Goal: Task Accomplishment & Management: Complete application form

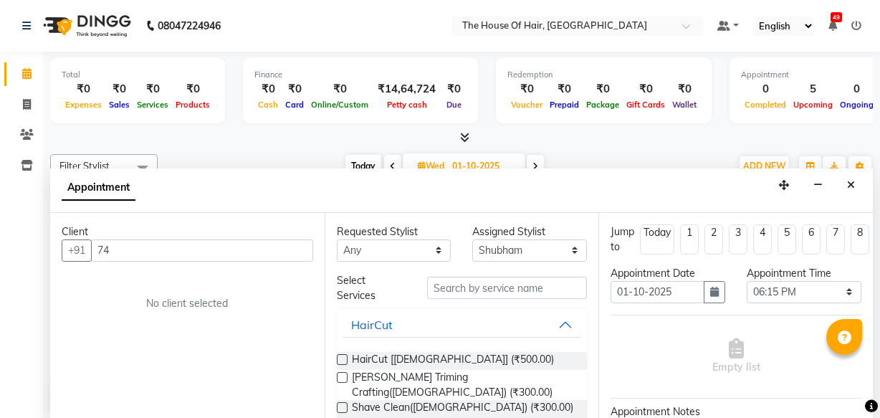
select select "42824"
select select "1095"
select select "tentative"
click at [127, 251] on input "74" at bounding box center [202, 250] width 222 height 22
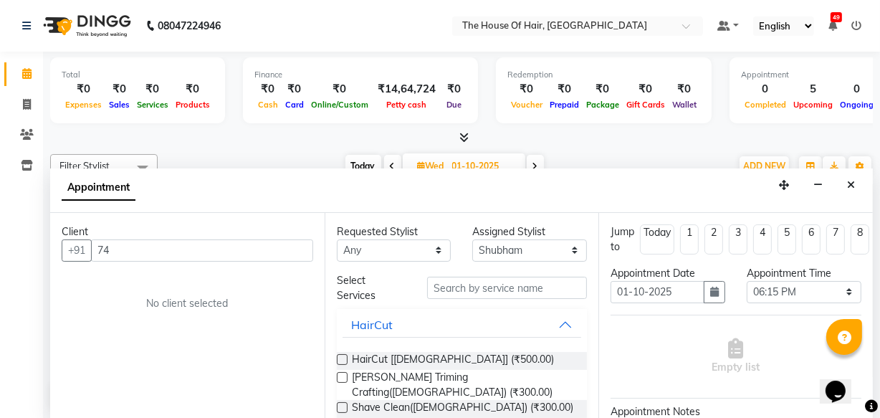
type input "7"
click at [854, 185] on icon "Close" at bounding box center [851, 185] width 8 height 10
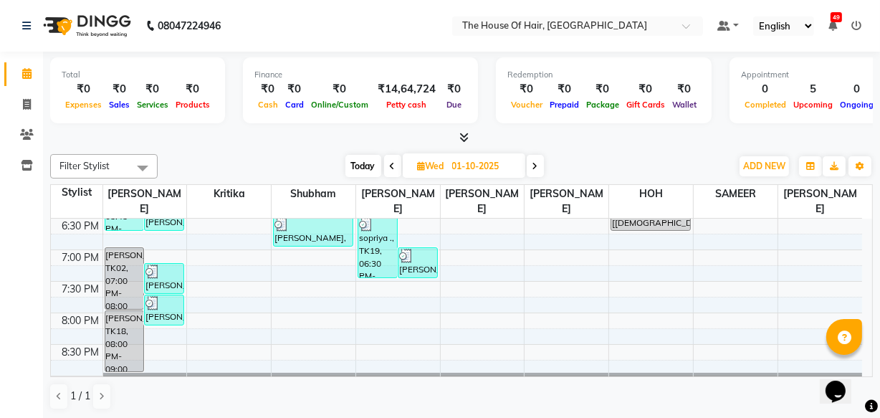
scroll to position [660, 0]
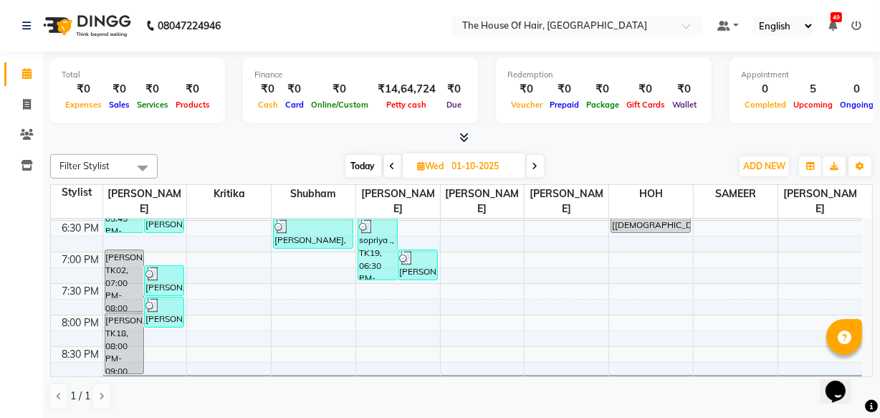
click at [453, 166] on input "01-10-2025" at bounding box center [484, 167] width 72 height 22
select select "10"
select select "2025"
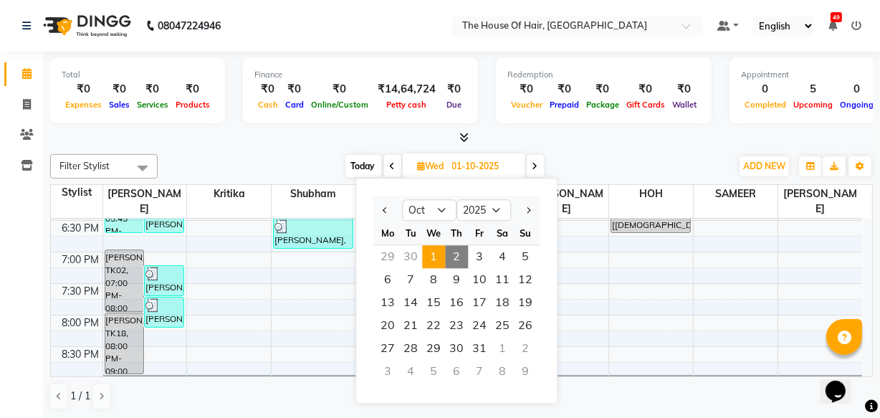
click at [452, 254] on span "2" at bounding box center [456, 256] width 23 height 23
type input "02-10-2025"
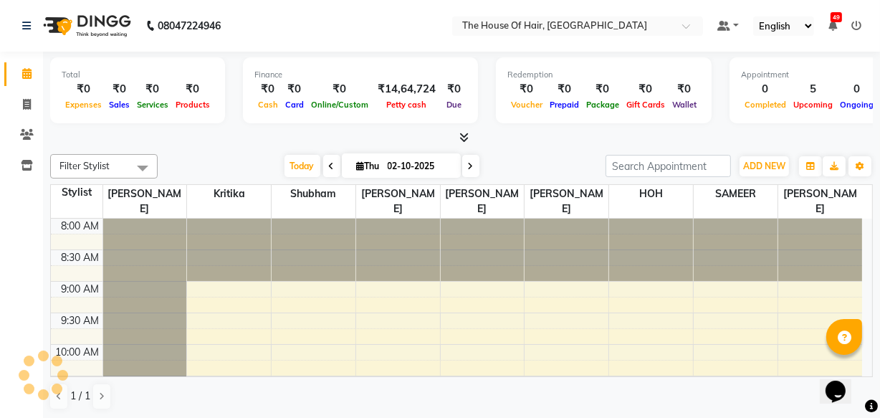
scroll to position [188, 0]
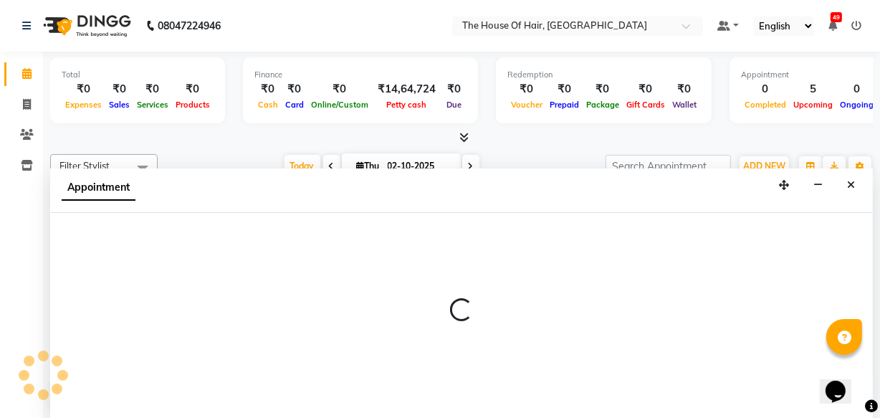
select select "80392"
select select "tentative"
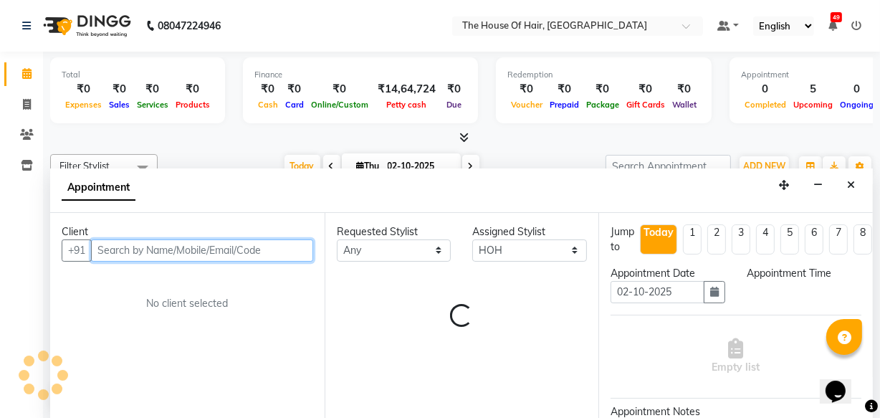
select select "720"
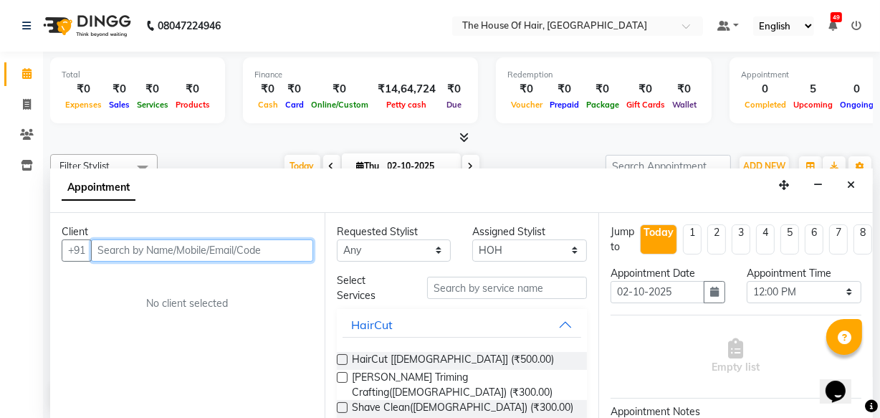
click at [123, 249] on input "text" at bounding box center [202, 250] width 222 height 22
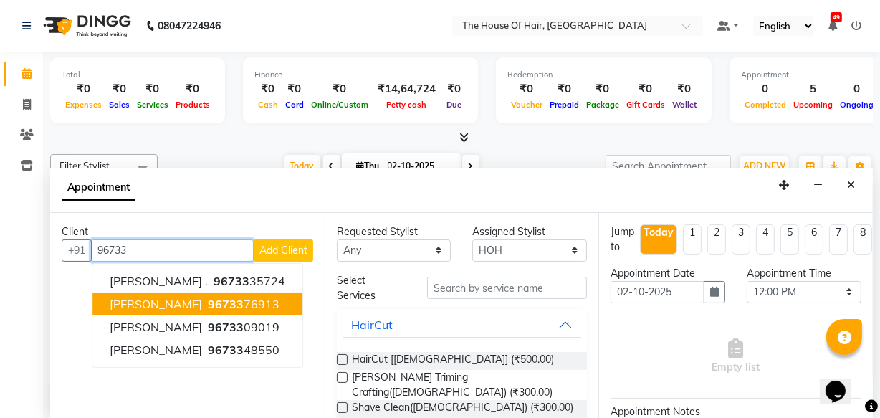
click at [144, 307] on span "[PERSON_NAME]" at bounding box center [156, 304] width 92 height 14
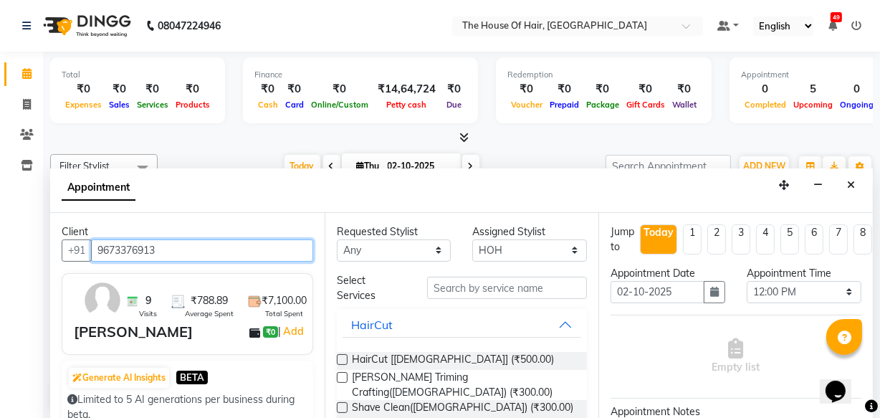
type input "9673376913"
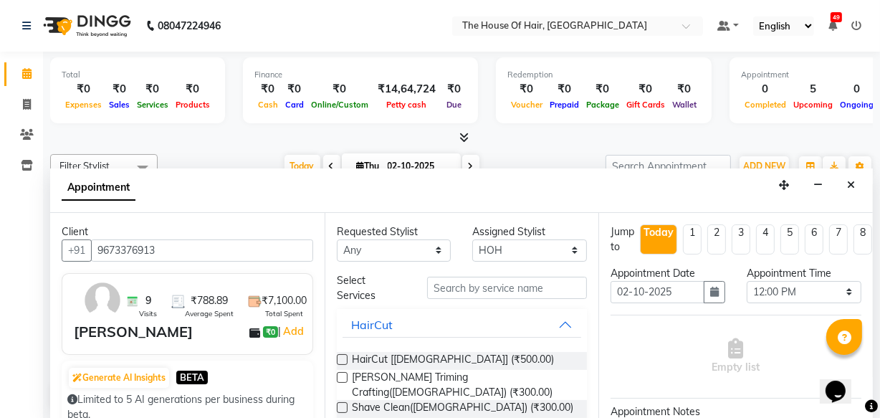
click at [340, 363] on label at bounding box center [342, 359] width 11 height 11
click at [340, 363] on input "checkbox" at bounding box center [341, 360] width 9 height 9
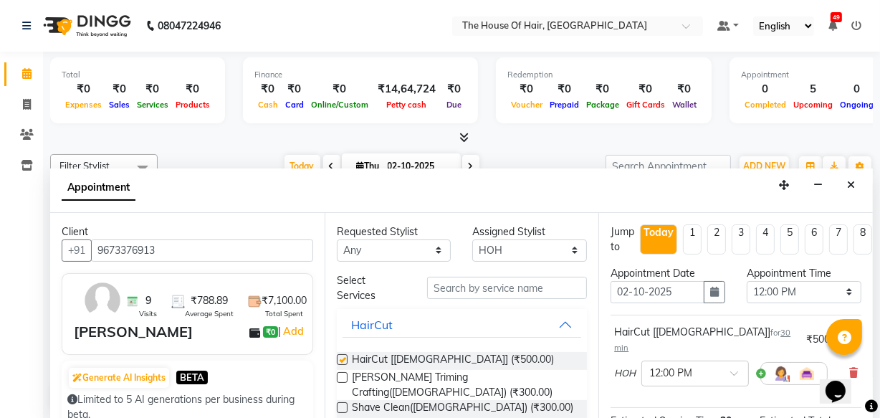
checkbox input "false"
click at [342, 380] on label at bounding box center [342, 377] width 11 height 11
click at [342, 380] on input "checkbox" at bounding box center [341, 378] width 9 height 9
checkbox input "false"
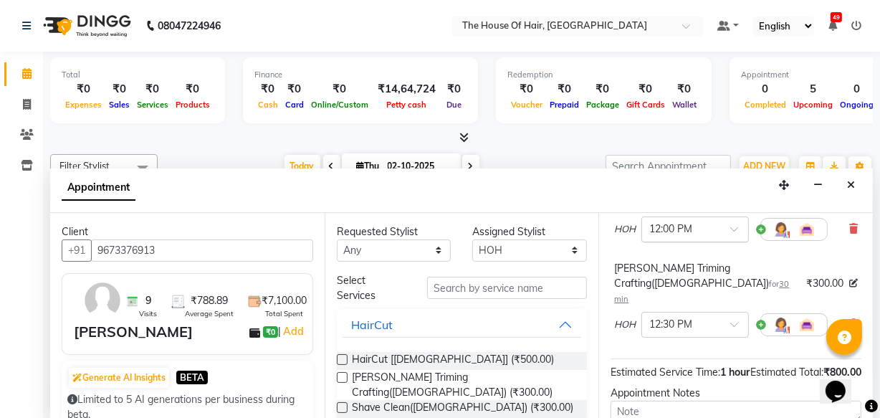
scroll to position [196, 0]
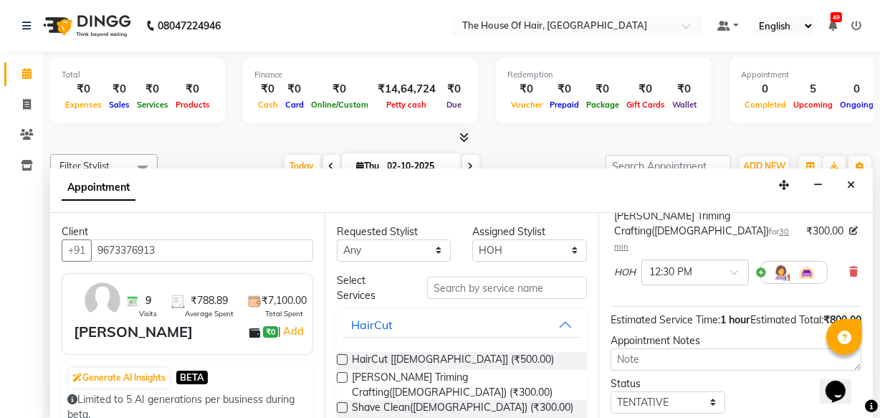
checkbox input "true"
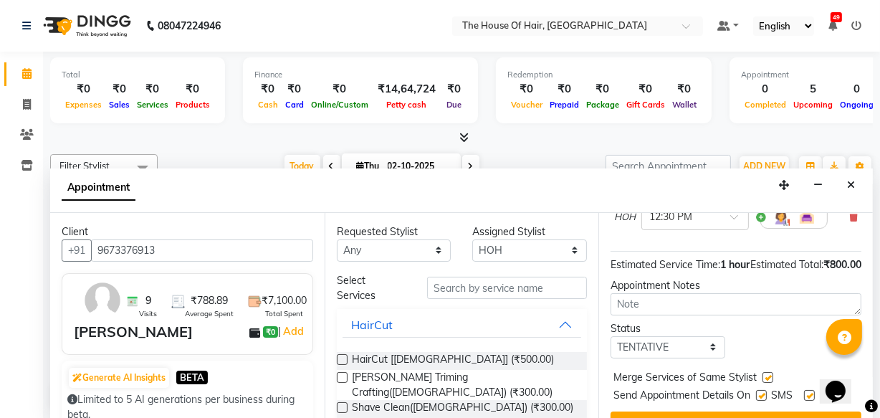
scroll to position [272, 0]
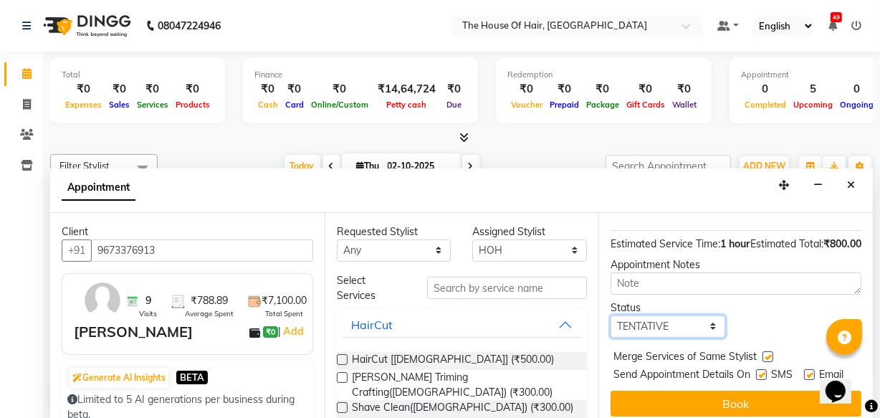
click at [659, 315] on select "Select TENTATIVE CONFIRM CHECK-IN UPCOMING" at bounding box center [668, 326] width 115 height 22
select select "upcoming"
click at [611, 315] on select "Select TENTATIVE CONFIRM CHECK-IN UPCOMING" at bounding box center [668, 326] width 115 height 22
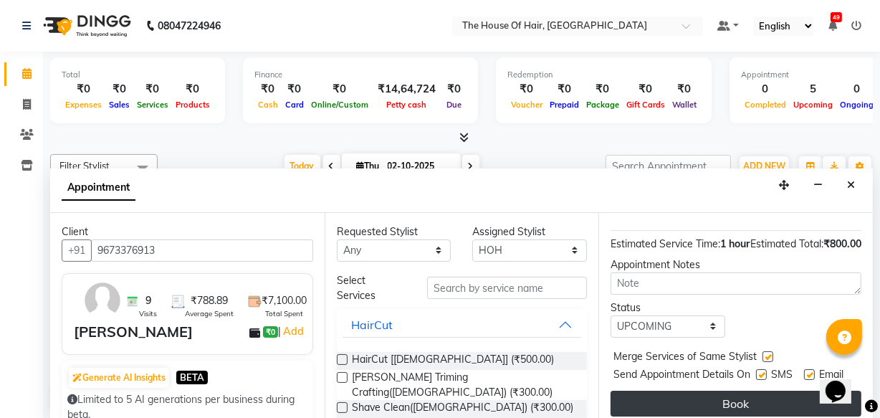
click at [684, 391] on button "Book" at bounding box center [736, 404] width 251 height 26
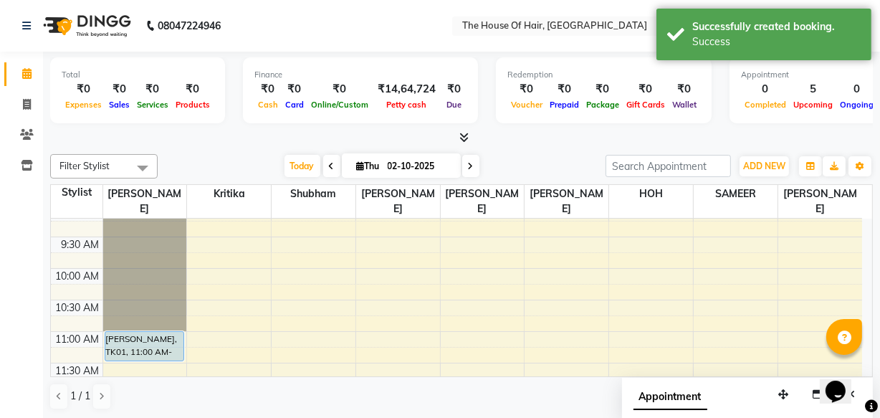
scroll to position [106, 0]
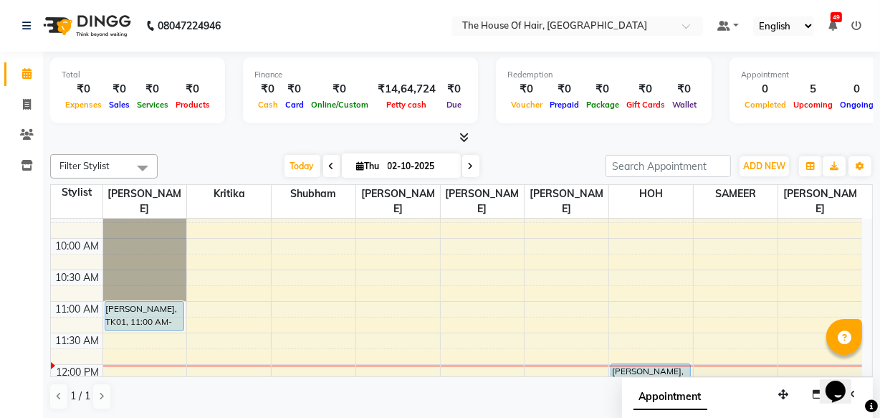
click at [406, 168] on input "02-10-2025" at bounding box center [419, 167] width 72 height 22
select select "10"
select select "2025"
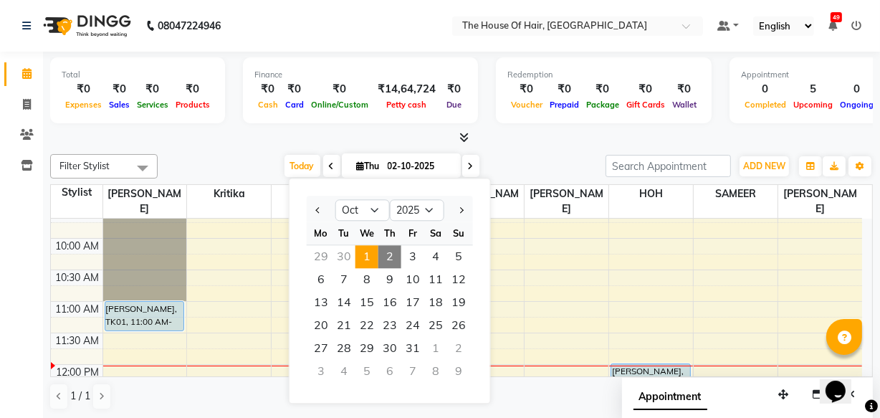
click at [371, 257] on span "1" at bounding box center [366, 256] width 23 height 23
type input "01-10-2025"
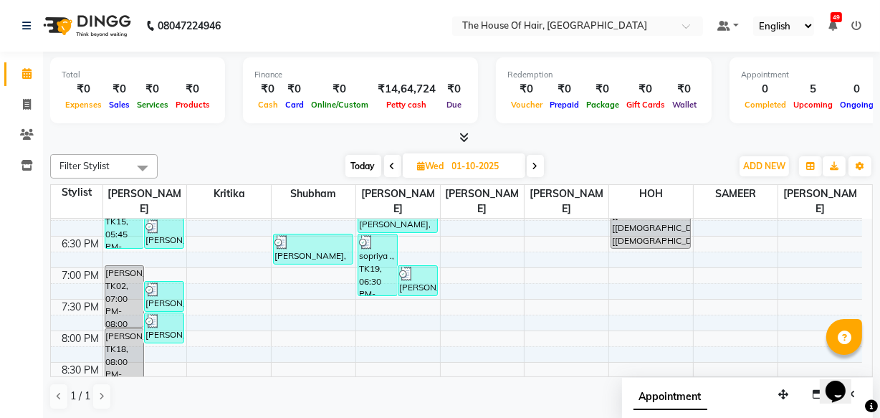
scroll to position [644, 0]
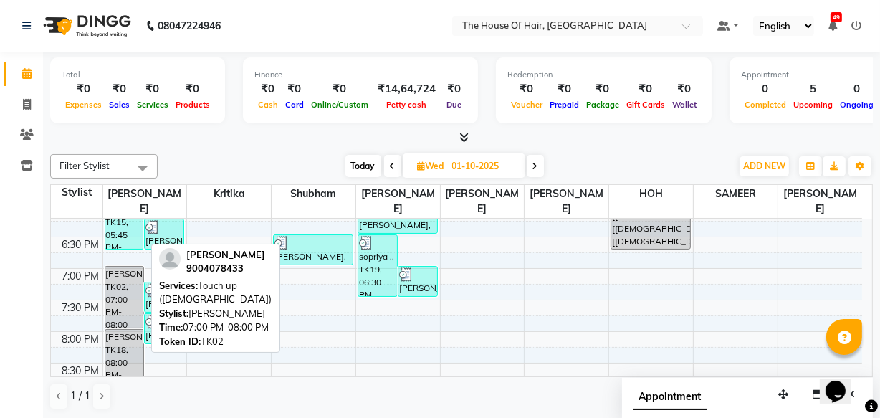
click at [122, 294] on div "[PERSON_NAME], TK02, 07:00 PM-08:00 PM, Touch up ([DEMOGRAPHIC_DATA])" at bounding box center [124, 297] width 39 height 61
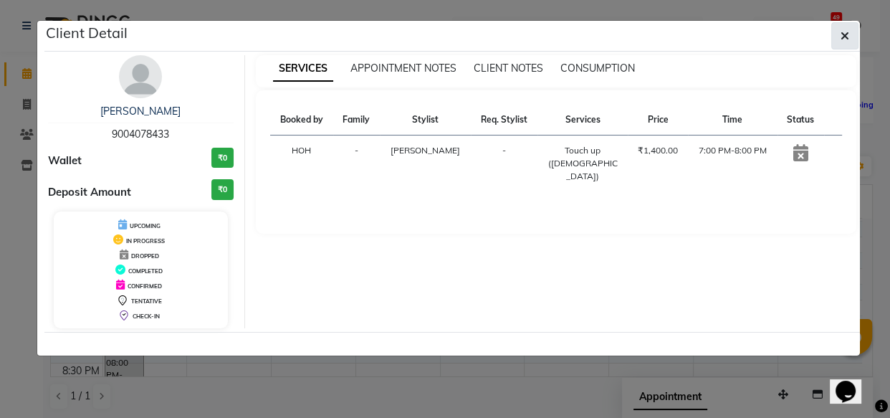
click at [850, 31] on button "button" at bounding box center [844, 35] width 27 height 27
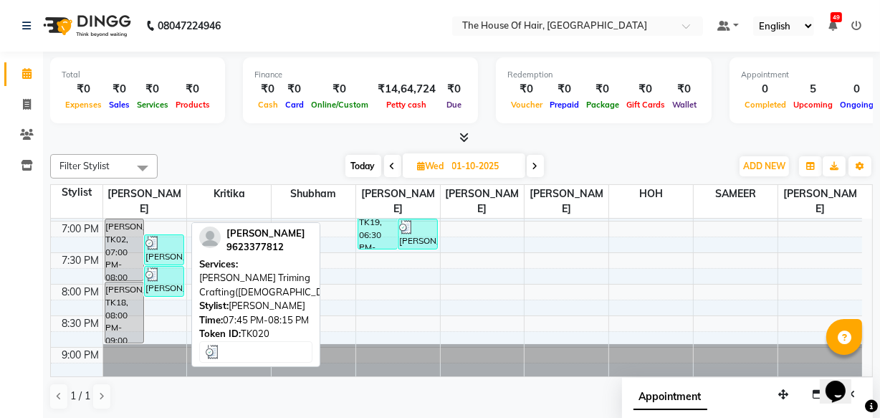
scroll to position [692, 0]
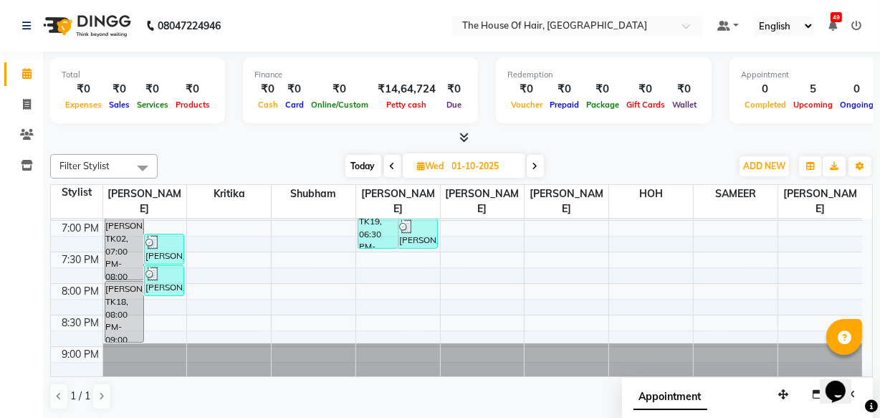
click at [495, 166] on input "01-10-2025" at bounding box center [484, 167] width 72 height 22
select select "10"
select select "2025"
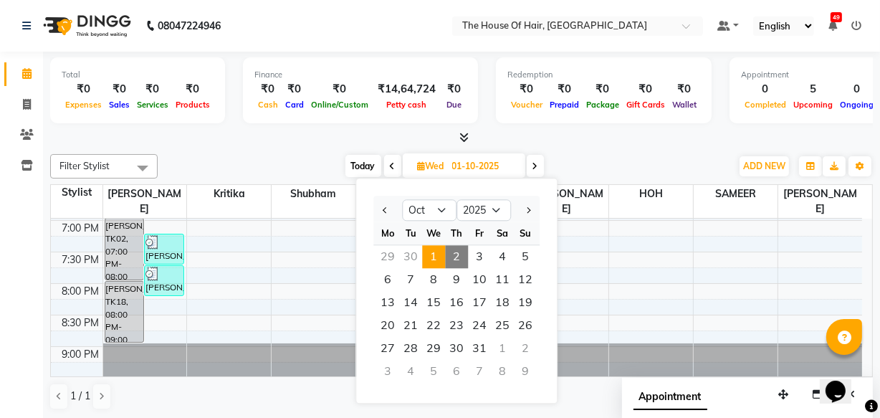
click at [457, 259] on span "2" at bounding box center [456, 256] width 23 height 23
type input "02-10-2025"
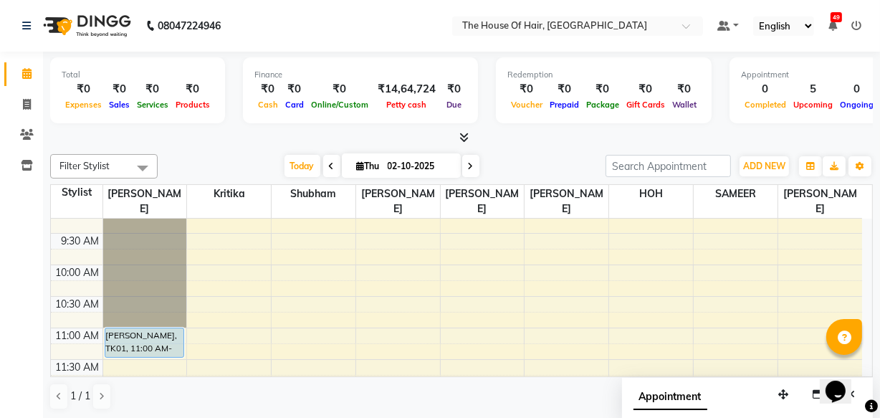
scroll to position [79, 0]
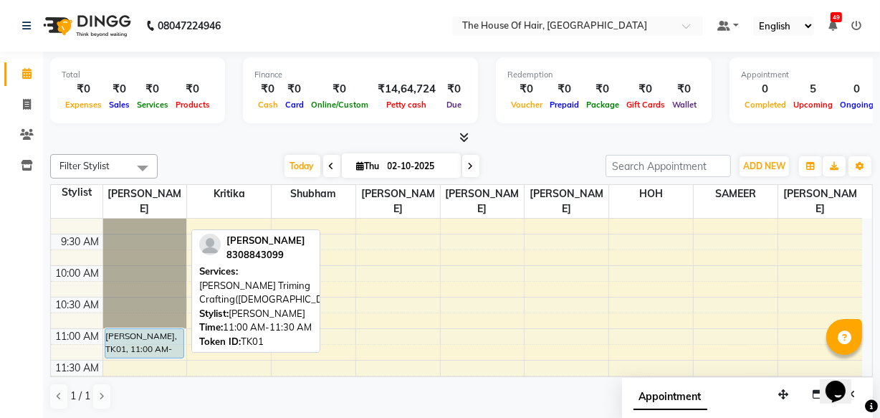
click at [132, 338] on div "[PERSON_NAME], TK01, 11:00 AM-11:30 AM, [PERSON_NAME] Triming Crafting([DEMOGRA…" at bounding box center [144, 343] width 79 height 29
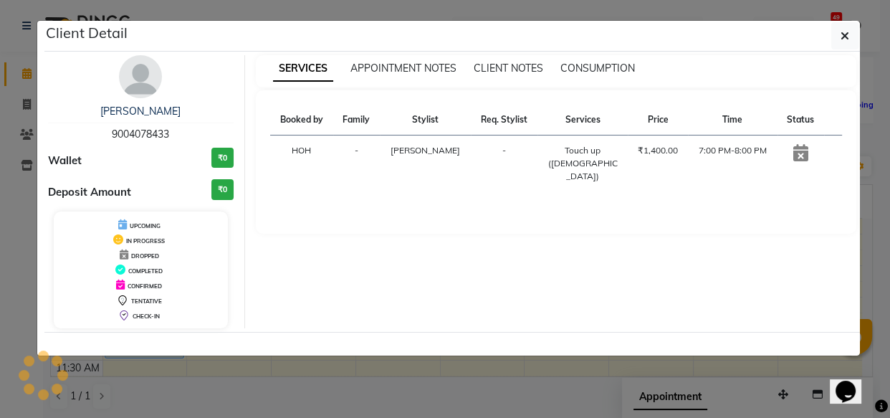
select select "5"
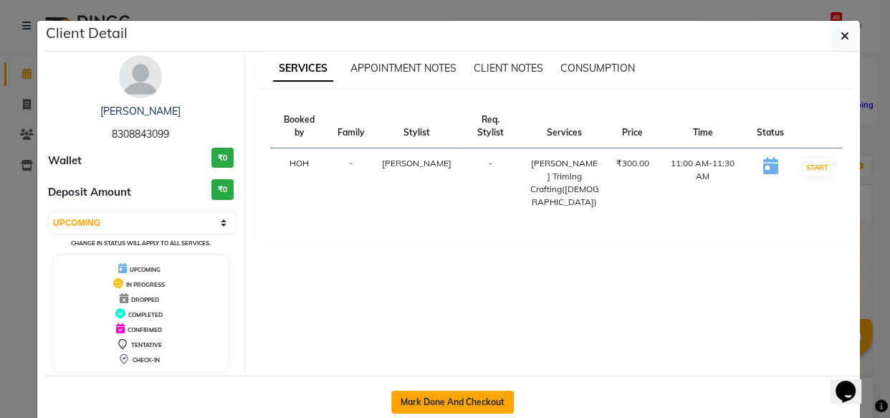
click at [420, 398] on button "Mark Done And Checkout" at bounding box center [452, 402] width 123 height 23
select select "5992"
select select "service"
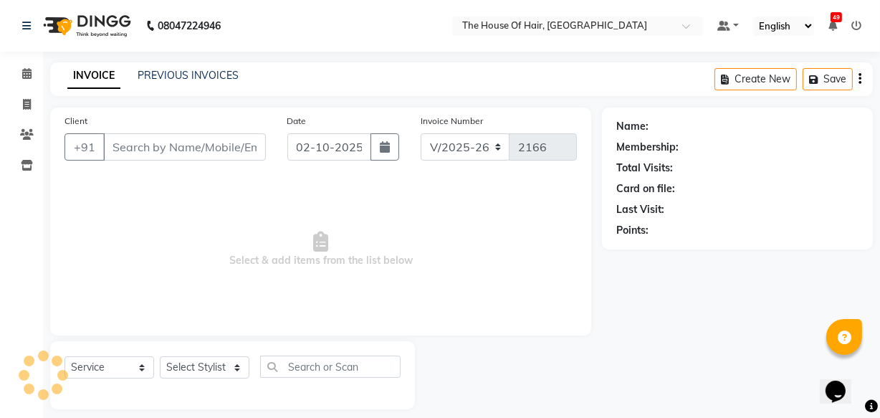
type input "8308843099"
select select "42812"
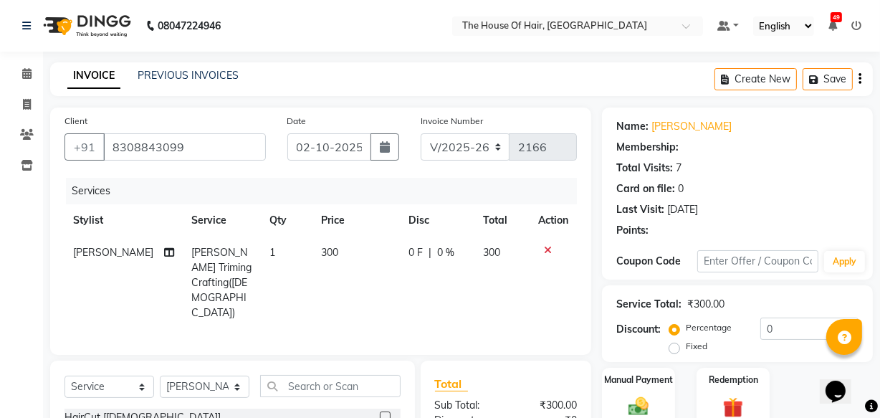
scroll to position [71, 0]
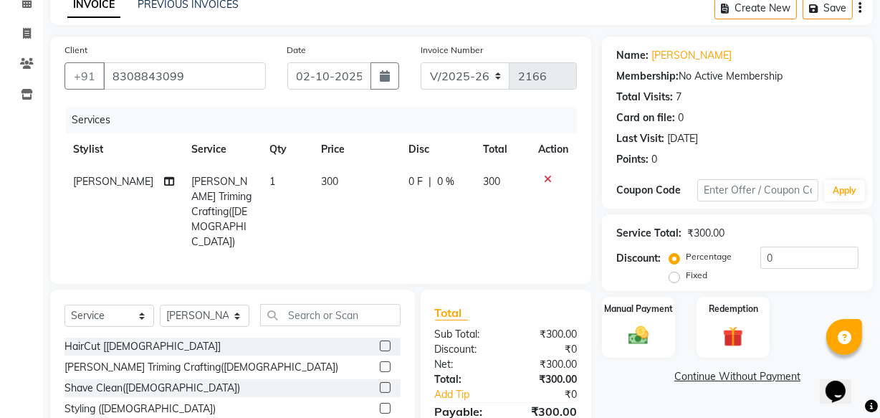
click at [319, 189] on td "300" at bounding box center [356, 212] width 88 height 92
select select "42812"
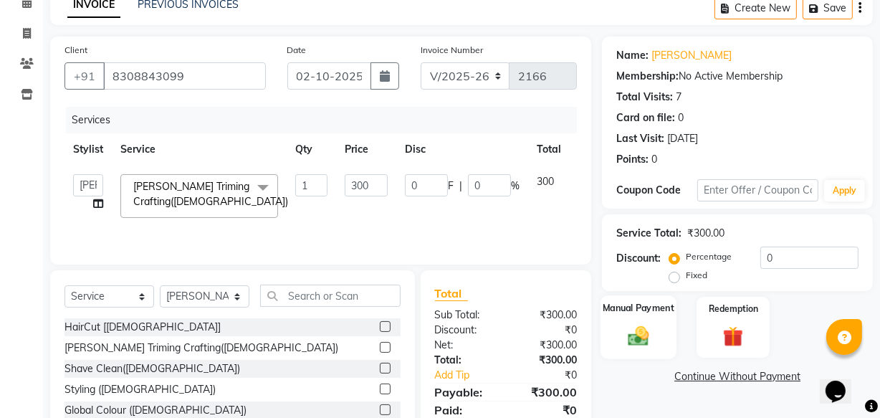
click at [659, 328] on div "Manual Payment" at bounding box center [639, 327] width 76 height 64
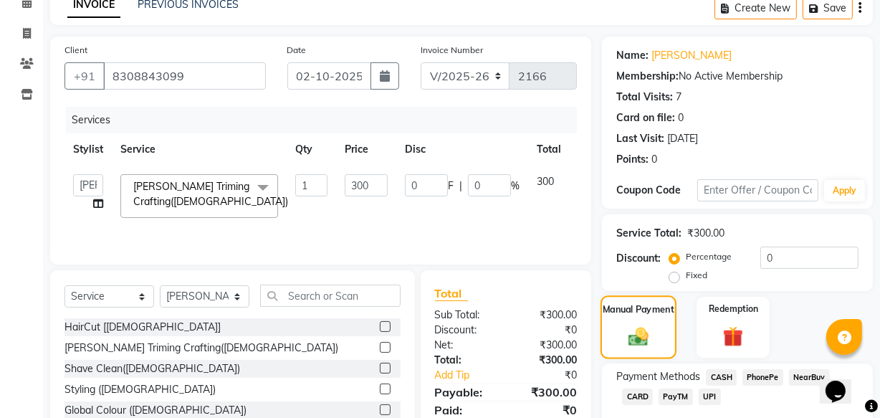
scroll to position [157, 0]
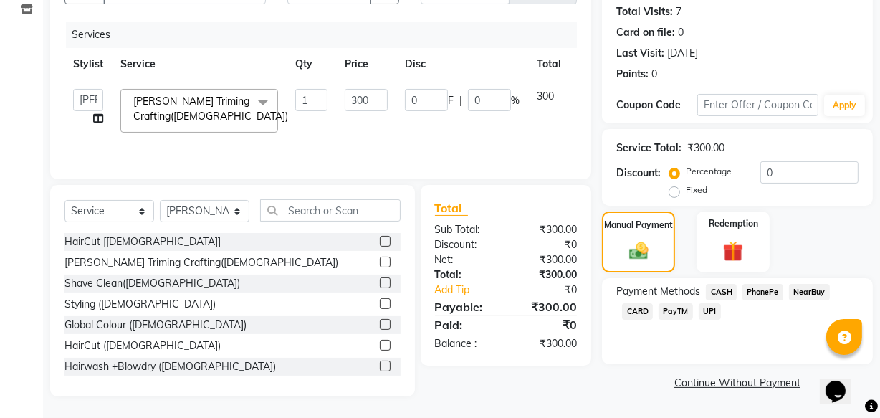
click at [711, 313] on span "UPI" at bounding box center [710, 311] width 22 height 16
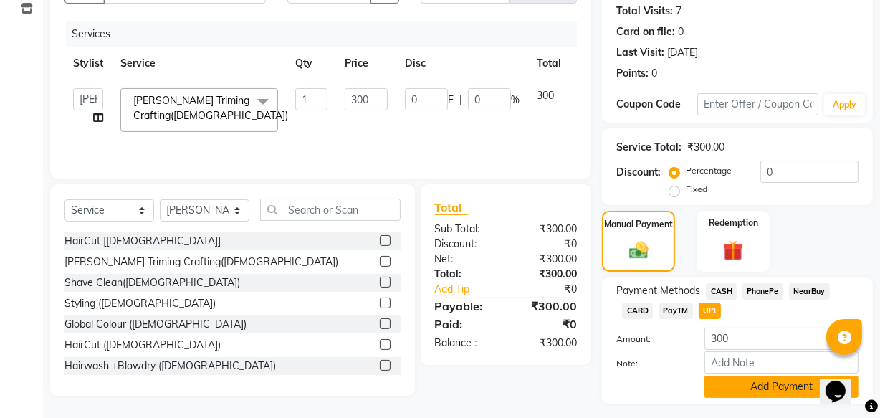
click at [738, 380] on button "Add Payment" at bounding box center [781, 387] width 154 height 22
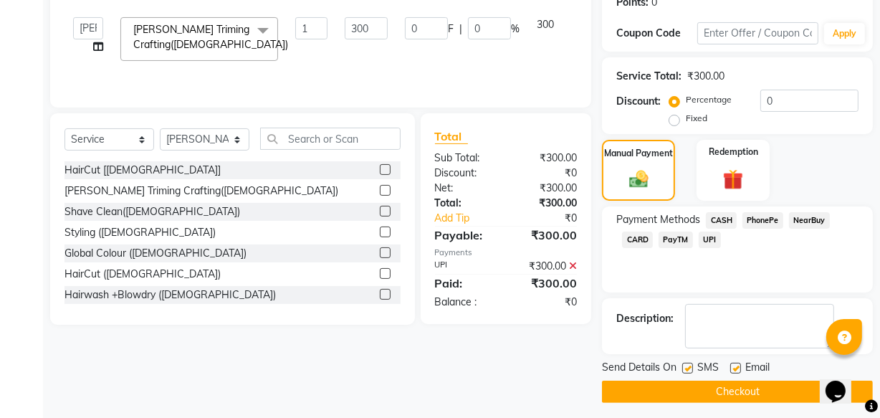
scroll to position [234, 0]
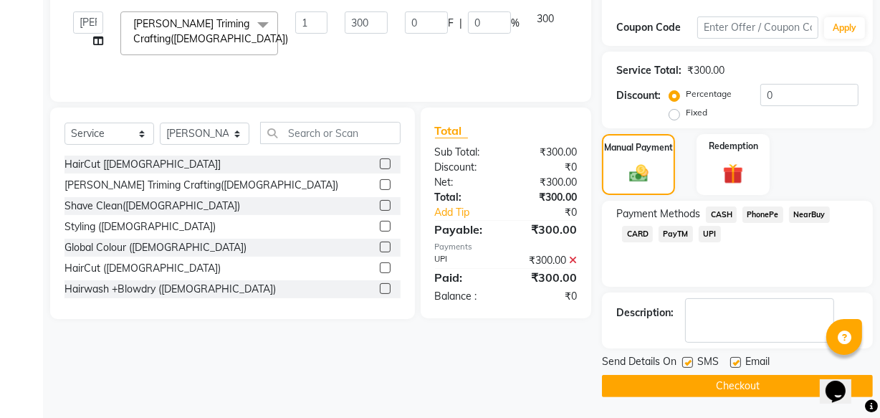
click at [719, 389] on button "Checkout" at bounding box center [737, 386] width 271 height 22
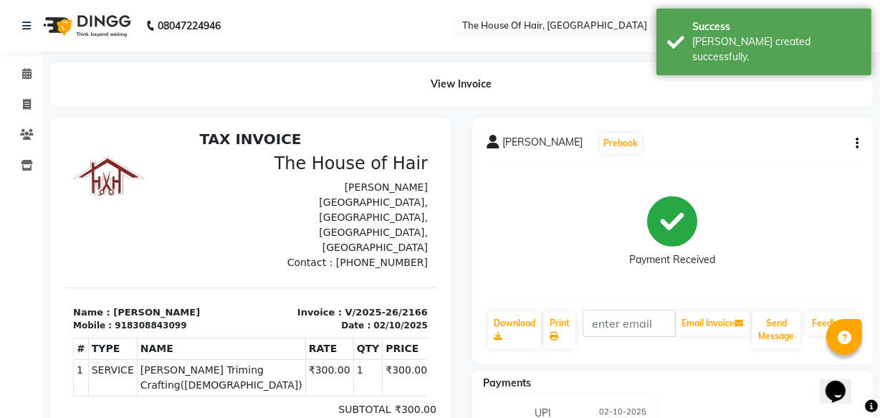
scroll to position [11, 0]
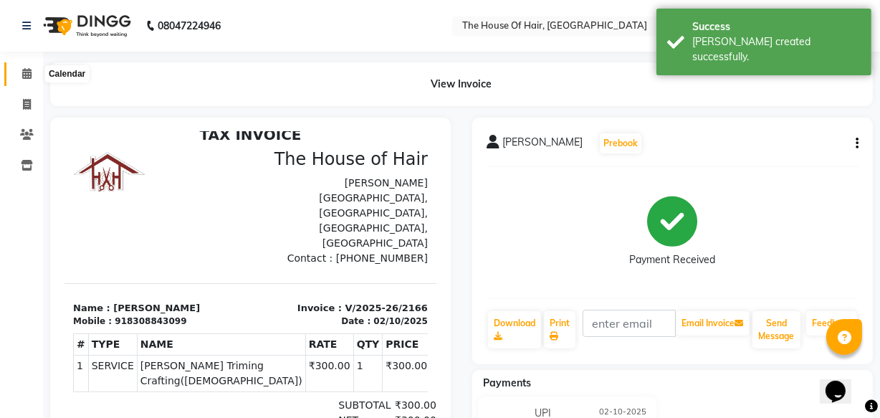
click at [25, 79] on span at bounding box center [26, 74] width 25 height 16
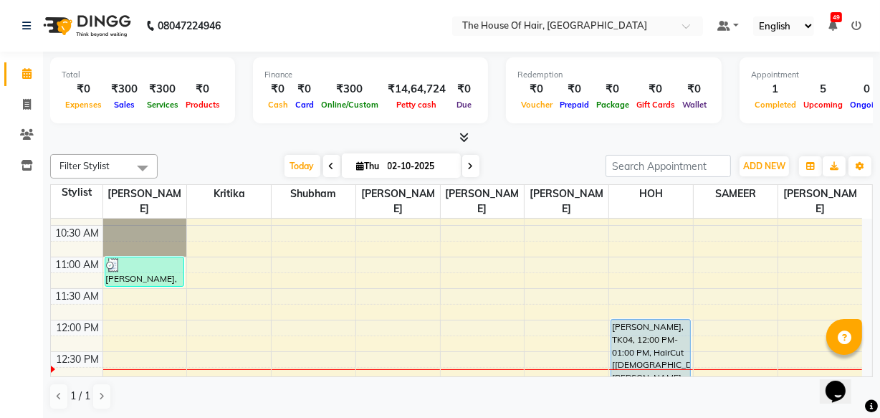
scroll to position [151, 0]
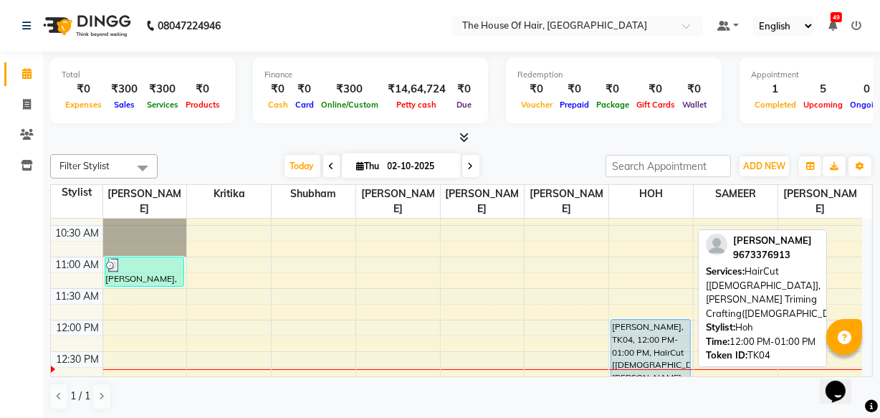
click at [626, 340] on div "[PERSON_NAME], TK04, 12:00 PM-01:00 PM, HairCut [[DEMOGRAPHIC_DATA]],[PERSON_NA…" at bounding box center [650, 350] width 79 height 61
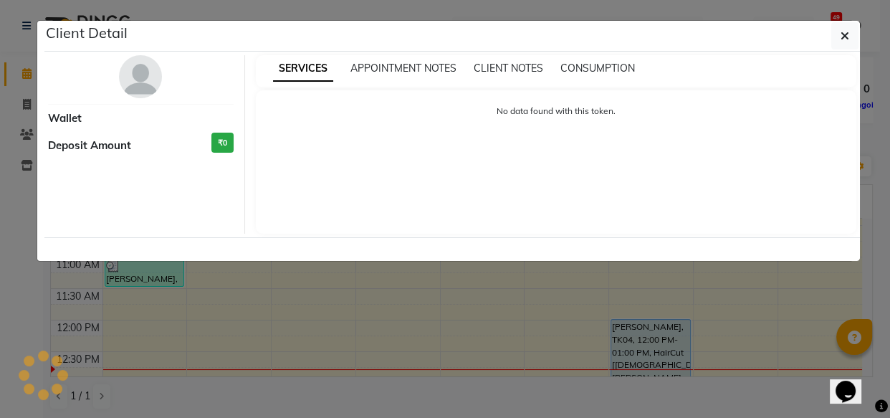
select select "5"
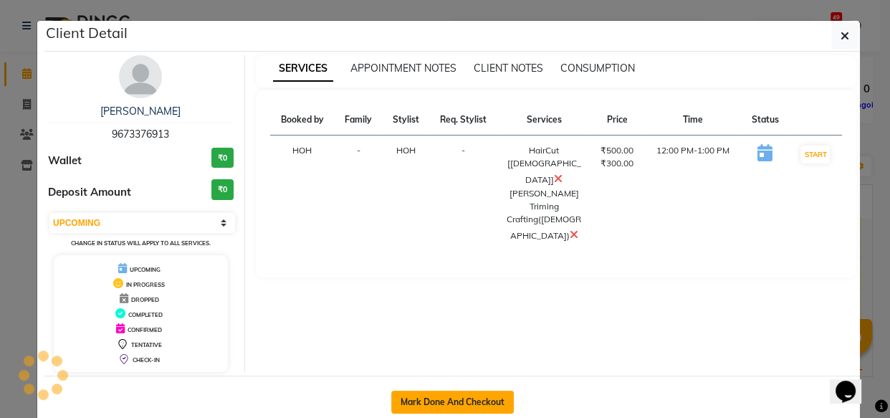
click at [442, 401] on button "Mark Done And Checkout" at bounding box center [452, 402] width 123 height 23
select select "5992"
select select "service"
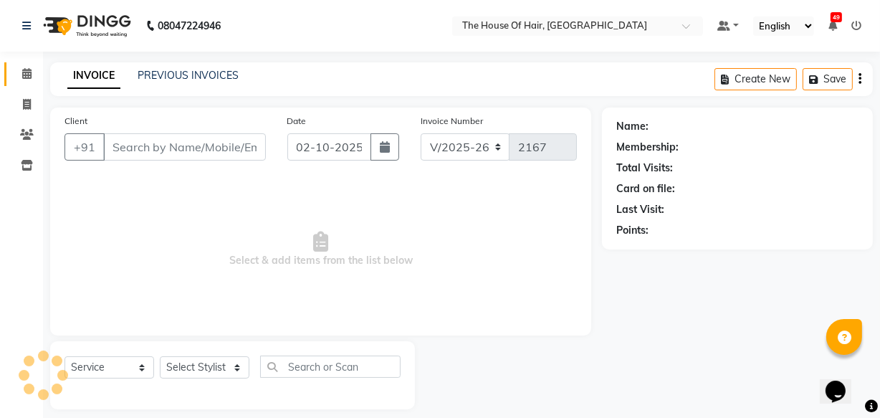
type input "9673376913"
select select "80392"
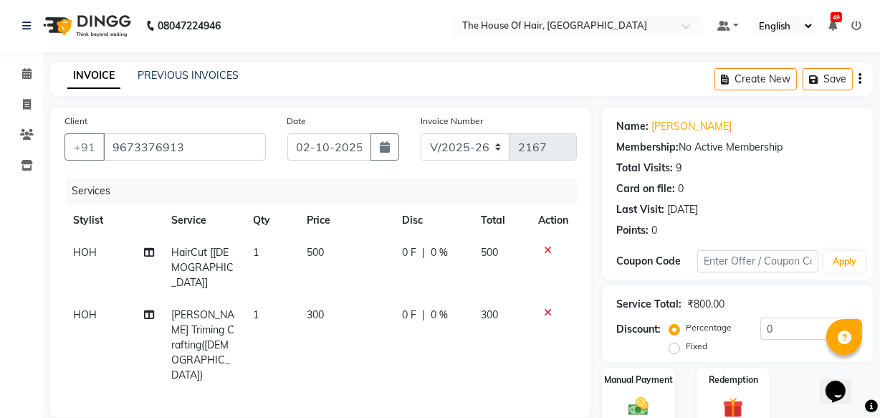
click at [321, 256] on span "500" at bounding box center [315, 252] width 17 height 13
select select "80392"
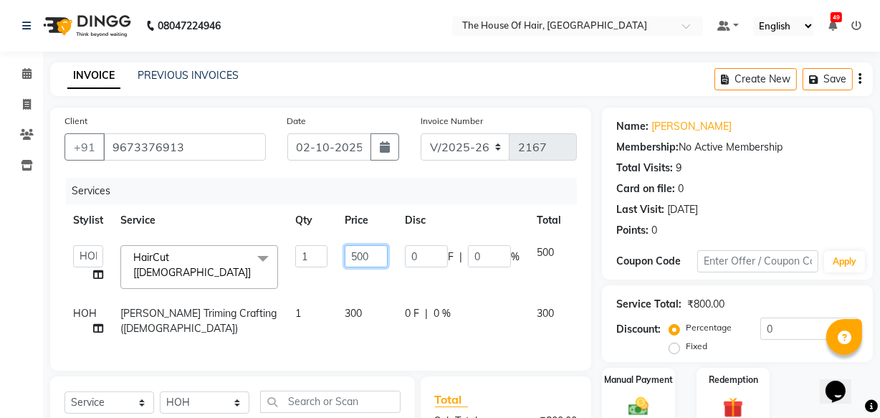
click at [372, 260] on input "500" at bounding box center [366, 256] width 43 height 22
type input "5"
type input "7"
type input "400"
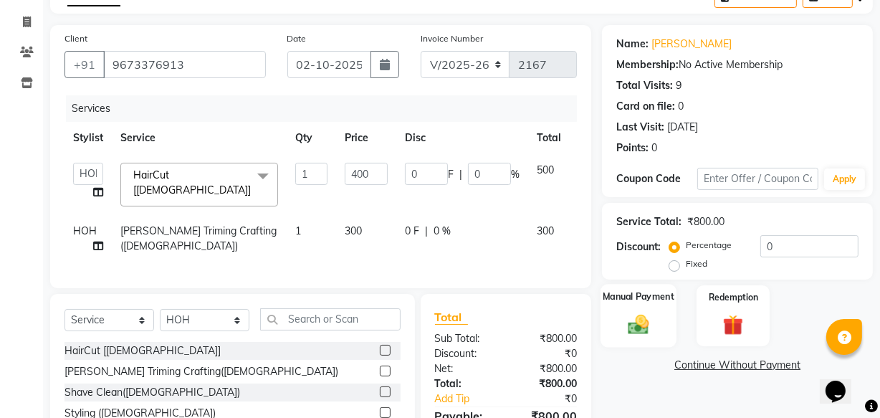
click at [617, 326] on div "Manual Payment" at bounding box center [639, 316] width 76 height 64
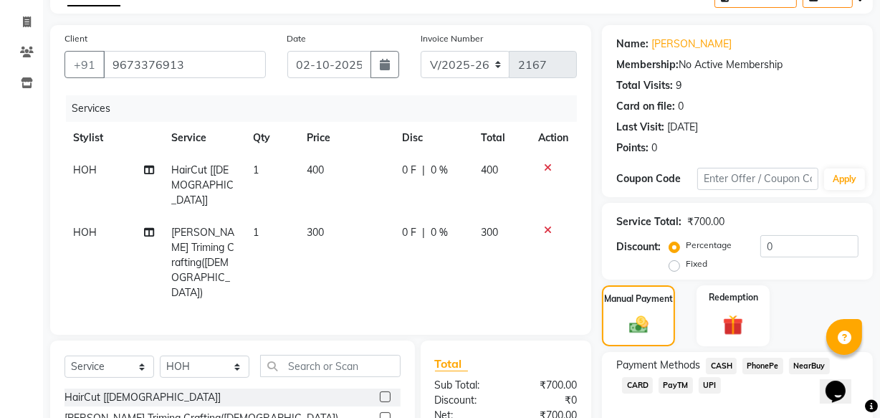
click at [726, 363] on span "CASH" at bounding box center [721, 366] width 31 height 16
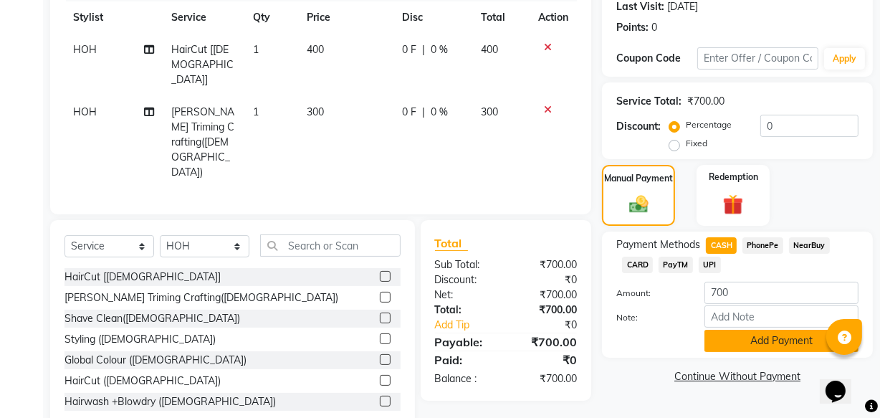
click at [750, 343] on button "Add Payment" at bounding box center [781, 341] width 154 height 22
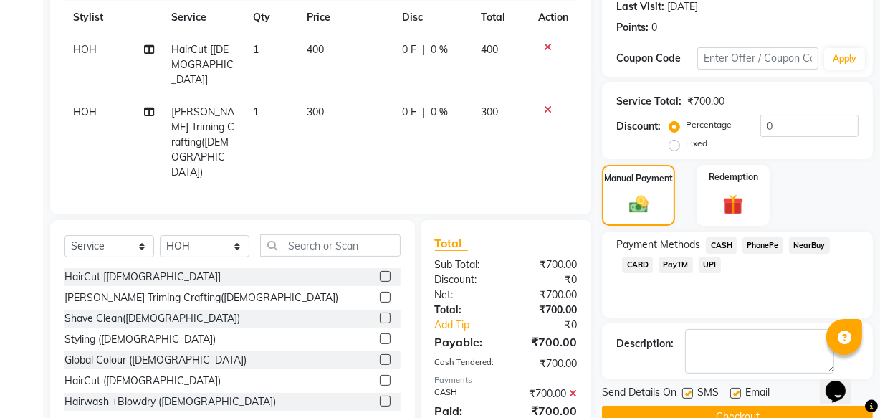
scroll to position [234, 0]
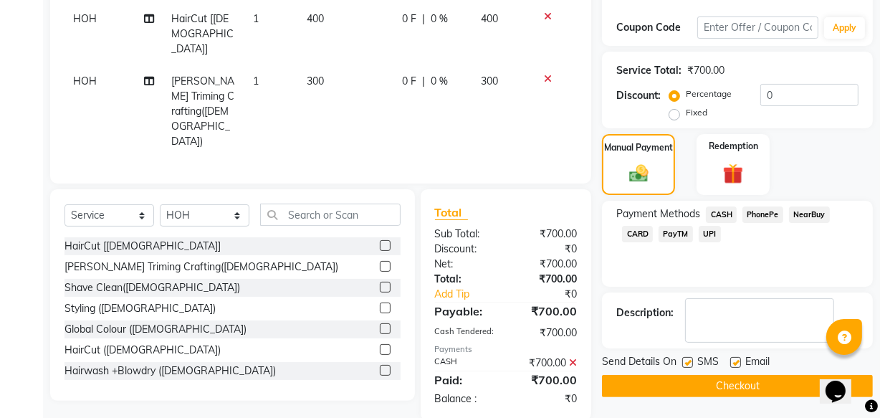
click at [756, 381] on button "Checkout" at bounding box center [737, 386] width 271 height 22
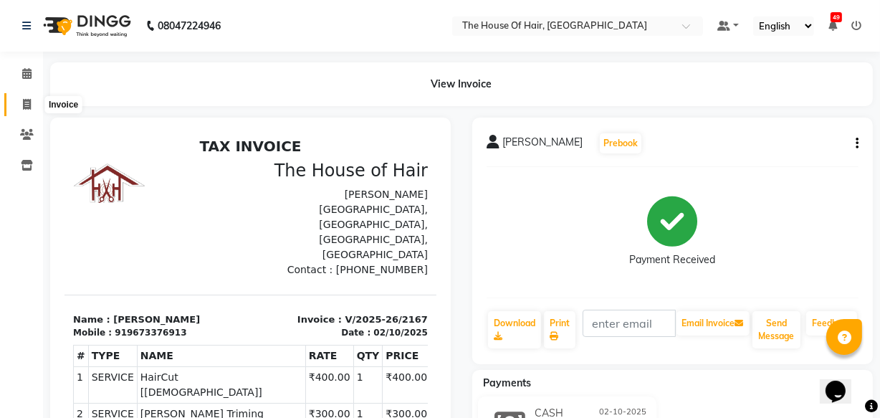
click at [29, 102] on icon at bounding box center [27, 104] width 8 height 11
select select "service"
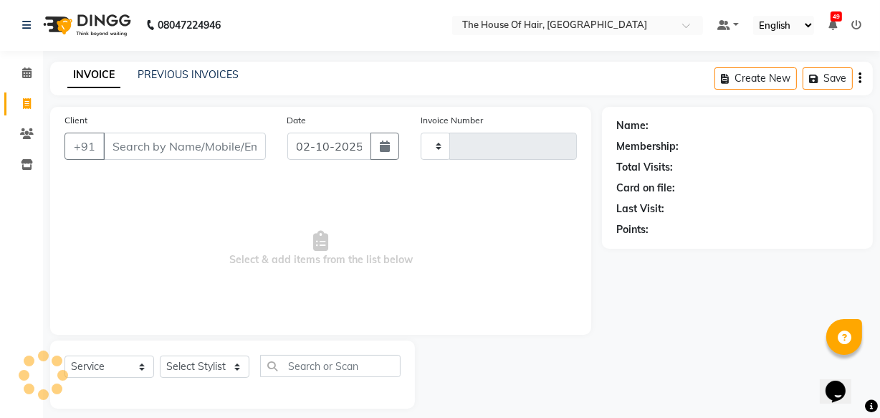
scroll to position [14, 0]
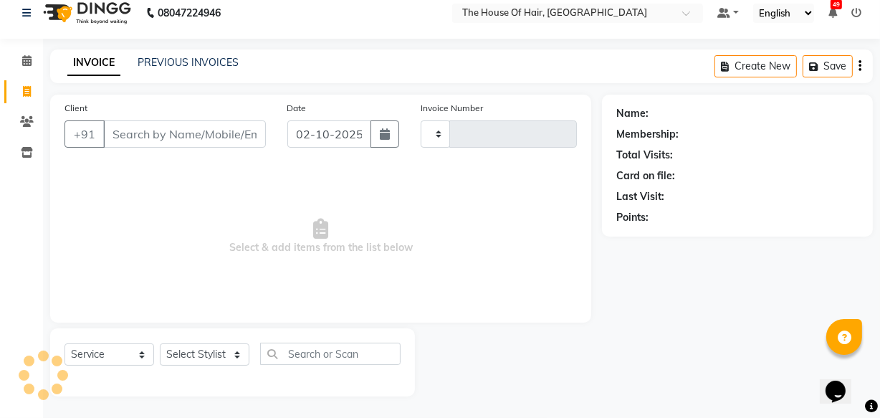
type input "2168"
select select "5992"
click at [27, 57] on icon at bounding box center [26, 60] width 9 height 11
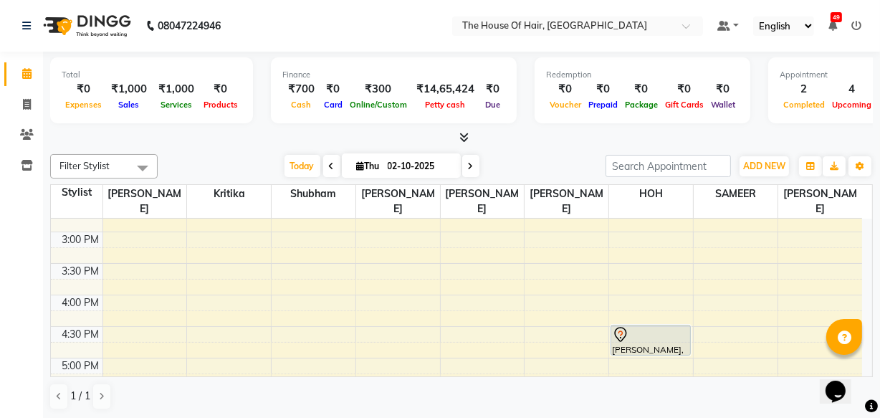
scroll to position [428, 0]
click at [326, 158] on span at bounding box center [331, 166] width 17 height 22
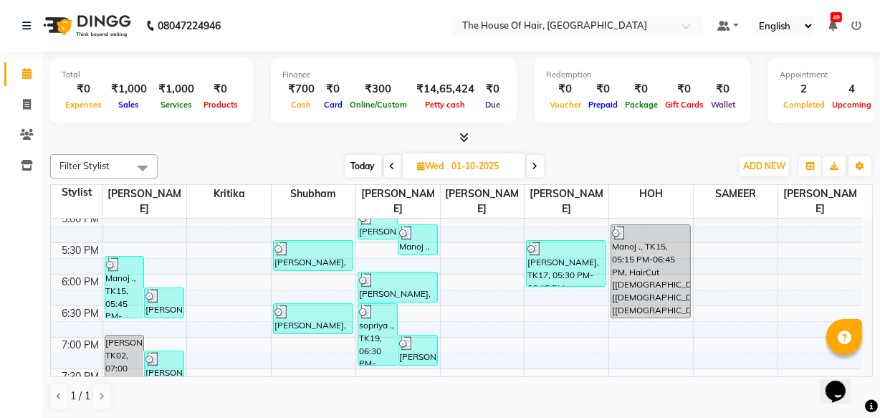
scroll to position [575, 0]
click at [357, 163] on span "Today" at bounding box center [363, 166] width 36 height 22
type input "02-10-2025"
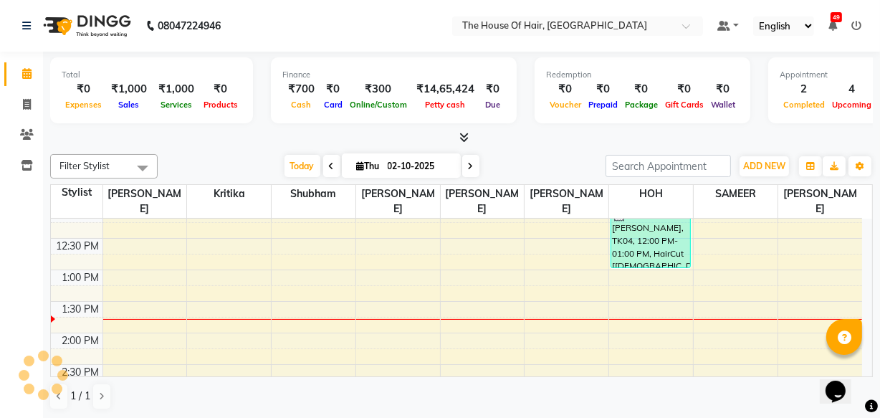
scroll to position [319, 0]
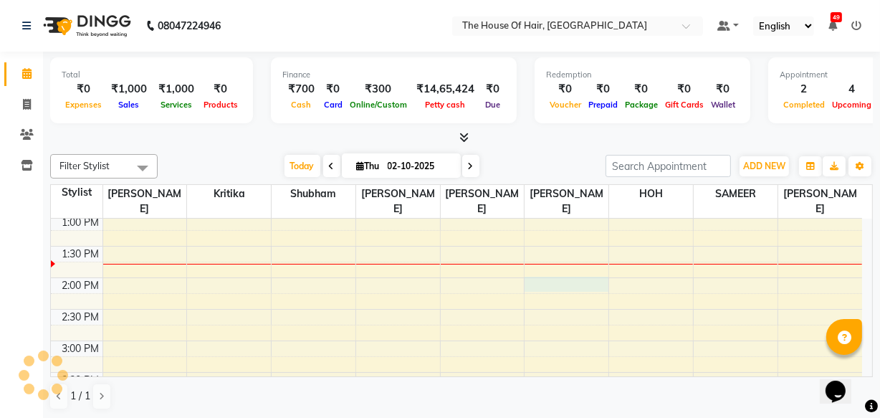
click at [542, 277] on div "8:00 AM 8:30 AM 9:00 AM 9:30 AM 10:00 AM 10:30 AM 11:00 AM 11:30 AM 12:00 PM 12…" at bounding box center [456, 341] width 811 height 882
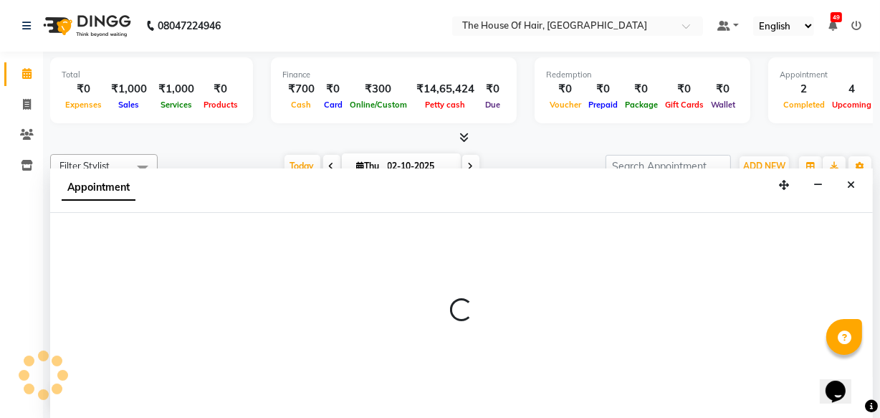
select select "64184"
select select "tentative"
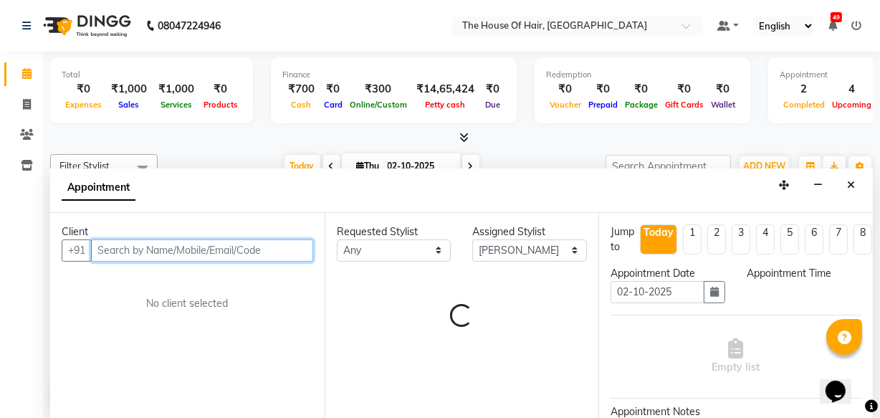
select select "840"
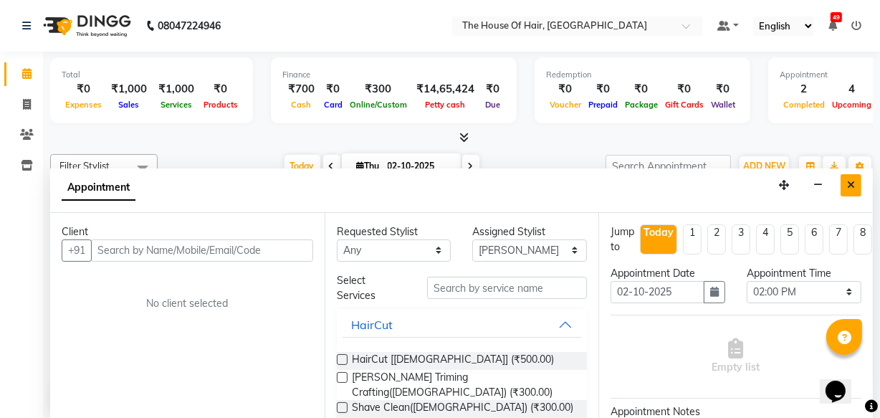
click at [853, 186] on icon "Close" at bounding box center [851, 185] width 8 height 10
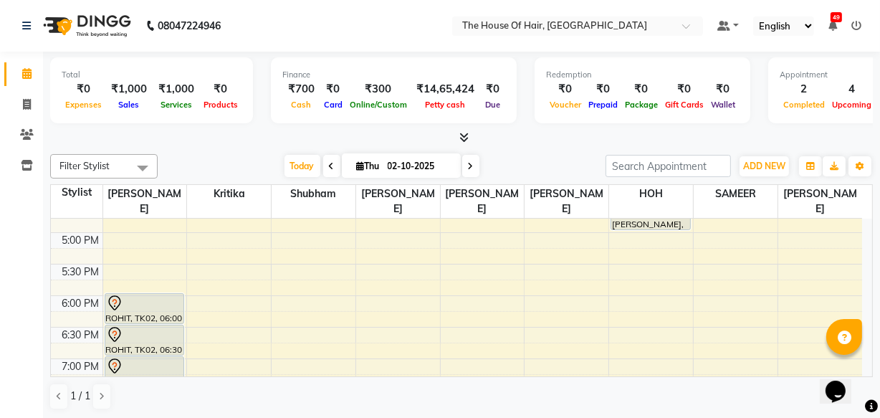
scroll to position [559, 0]
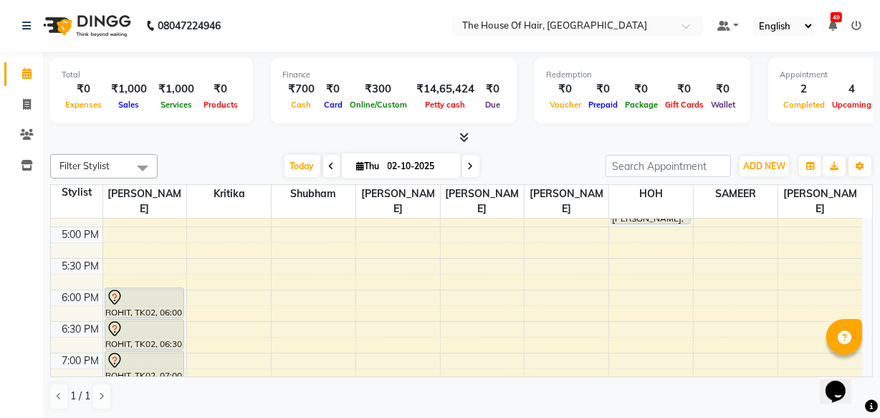
click at [307, 290] on td at bounding box center [482, 298] width 760 height 16
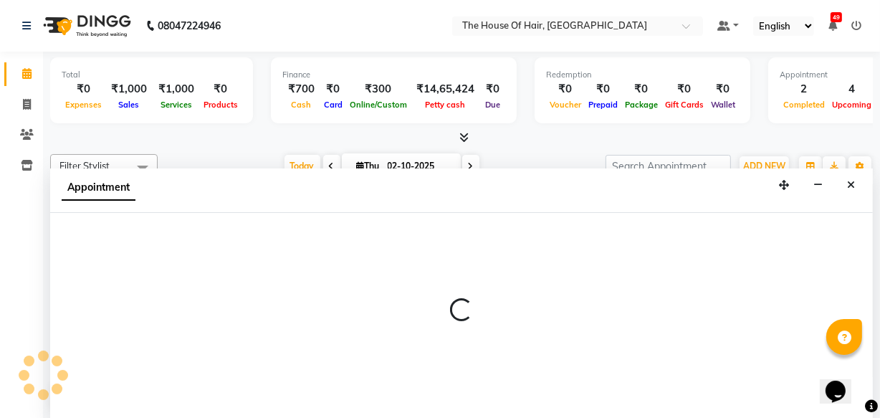
select select "42824"
select select "1065"
select select "tentative"
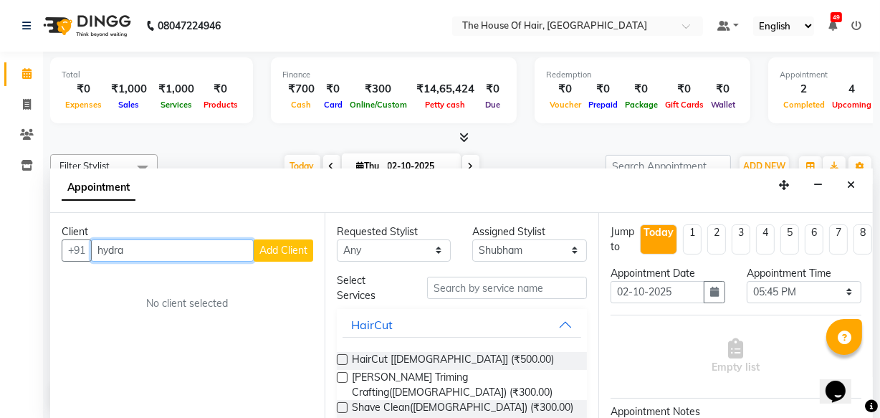
type input "hydra"
click at [307, 286] on div "Client +91 hydra Add Client No client selected" at bounding box center [187, 316] width 274 height 206
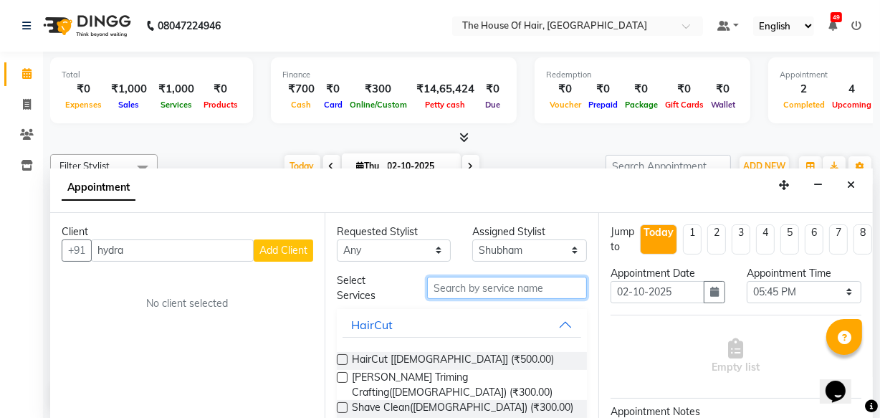
click at [467, 286] on input "text" at bounding box center [507, 288] width 160 height 22
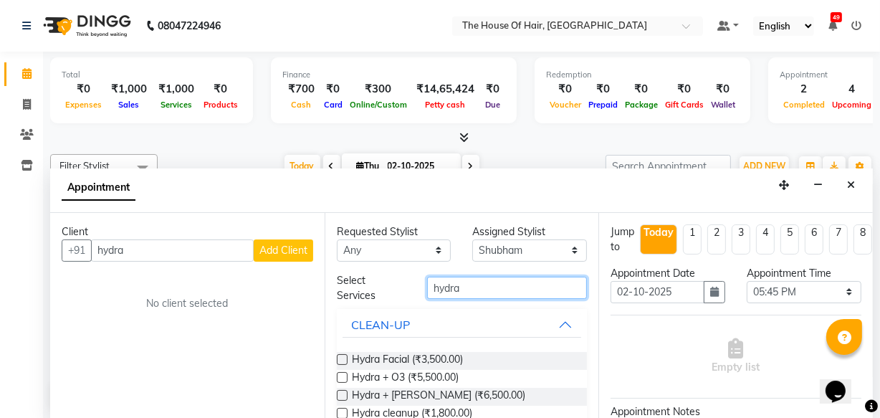
click at [467, 286] on input "hydra" at bounding box center [507, 288] width 160 height 22
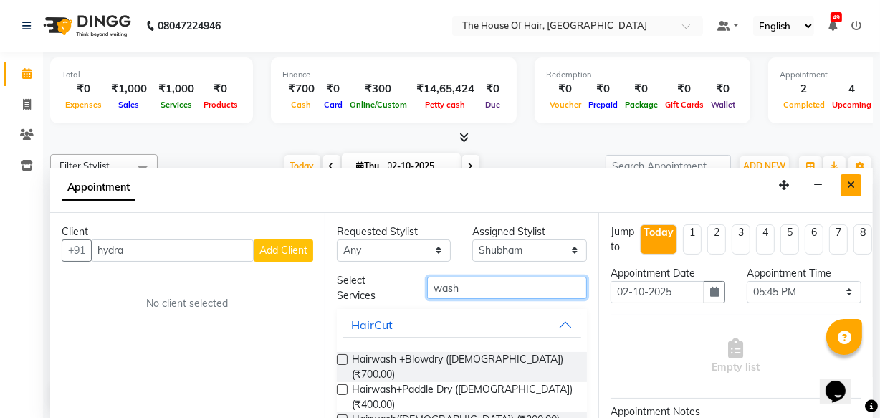
type input "wash"
click at [854, 178] on button "Close" at bounding box center [851, 185] width 21 height 22
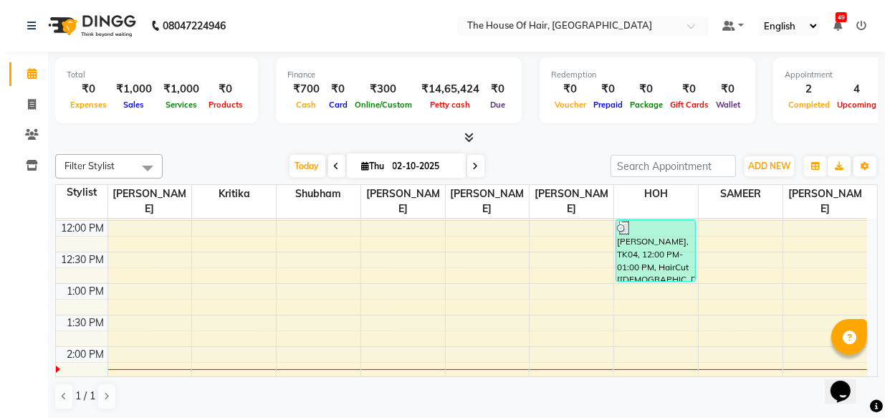
scroll to position [254, 0]
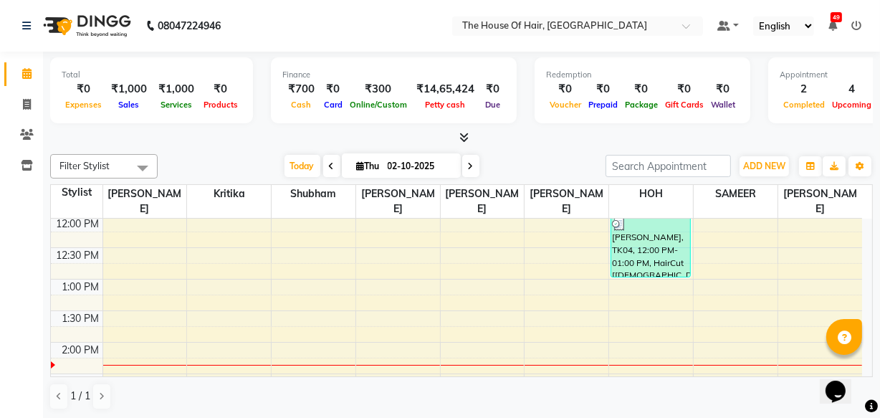
click at [448, 308] on div "8:00 AM 8:30 AM 9:00 AM 9:30 AM 10:00 AM 10:30 AM 11:00 AM 11:30 AM 12:00 PM 12…" at bounding box center [456, 405] width 811 height 882
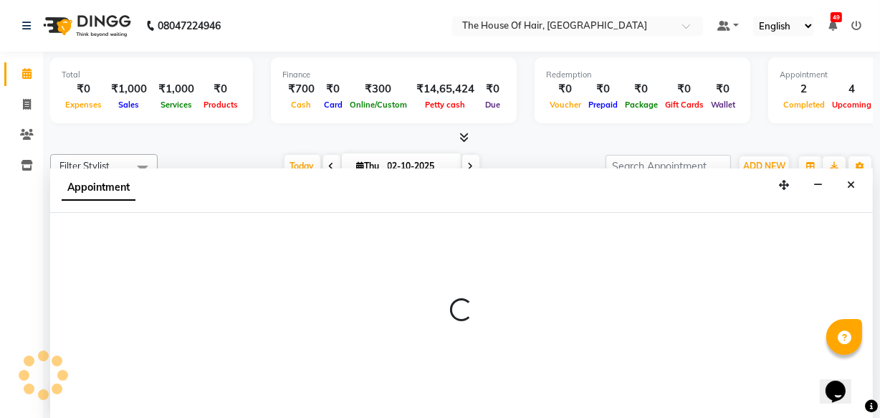
select select "64183"
select select "810"
select select "tentative"
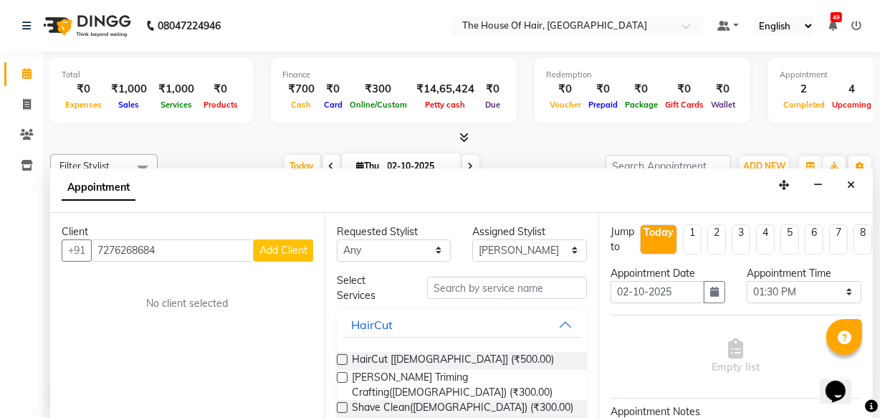
type input "7276268684"
click at [296, 248] on span "Add Client" at bounding box center [283, 250] width 48 height 13
select select
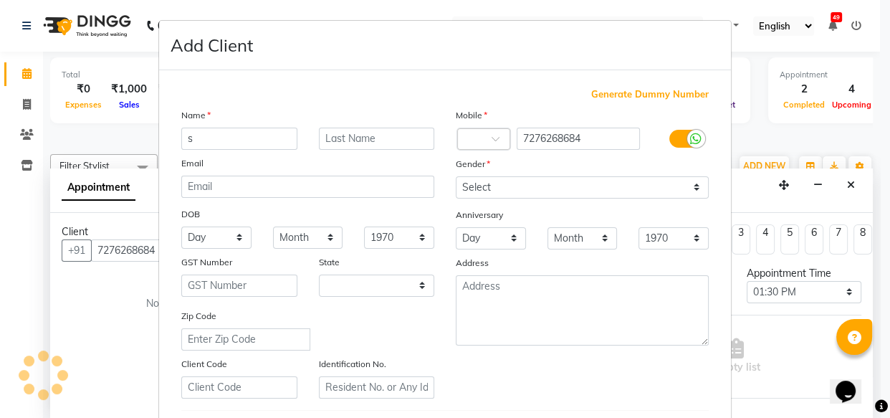
type input "sh"
select select "22"
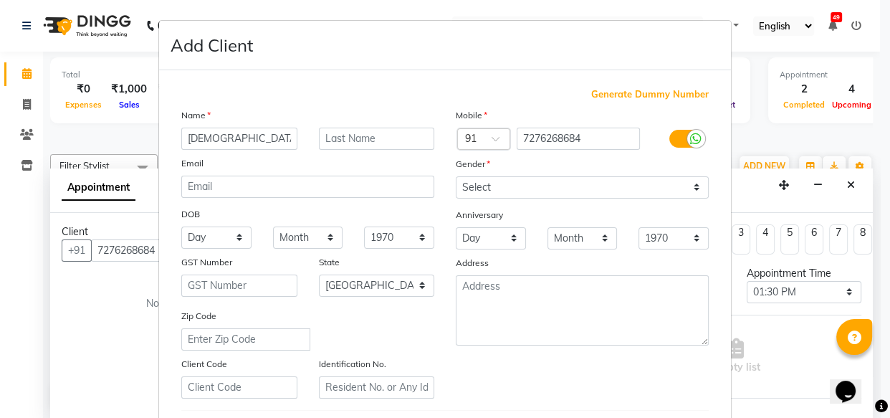
type input "[DEMOGRAPHIC_DATA]"
click at [368, 133] on input "text" at bounding box center [377, 139] width 116 height 22
type input "influencer"
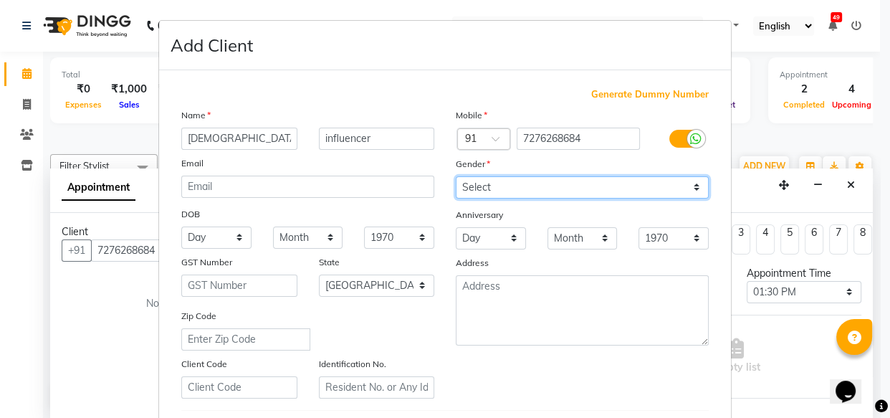
click at [480, 187] on select "Select [DEMOGRAPHIC_DATA] [DEMOGRAPHIC_DATA] Other Prefer Not To Say" at bounding box center [582, 187] width 253 height 22
select select "[DEMOGRAPHIC_DATA]"
click at [456, 176] on select "Select [DEMOGRAPHIC_DATA] [DEMOGRAPHIC_DATA] Other Prefer Not To Say" at bounding box center [582, 187] width 253 height 22
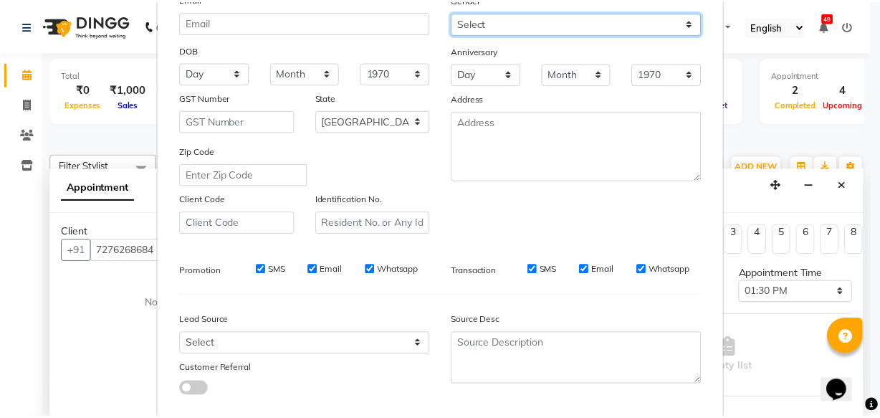
scroll to position [248, 0]
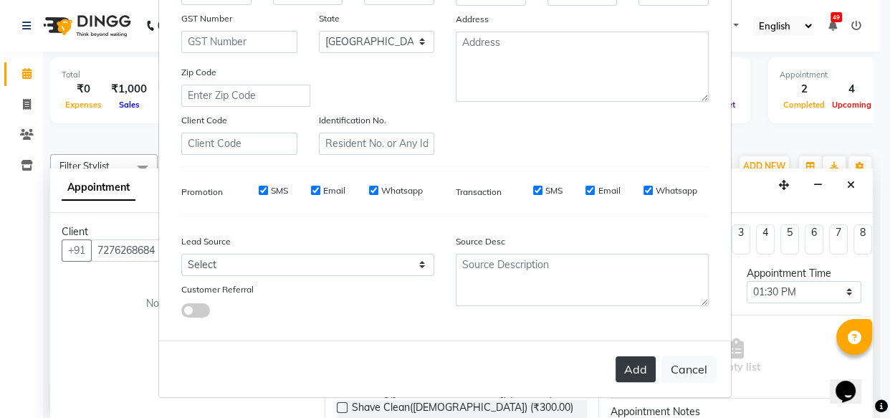
click at [639, 370] on button "Add" at bounding box center [636, 369] width 40 height 26
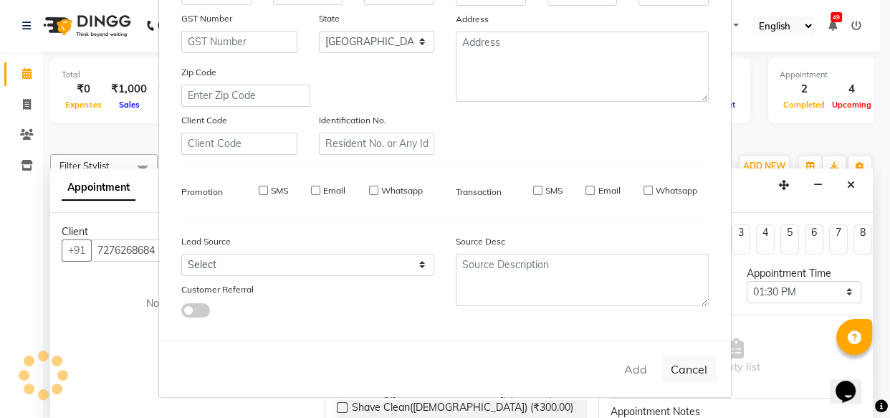
select select
select select "null"
select select
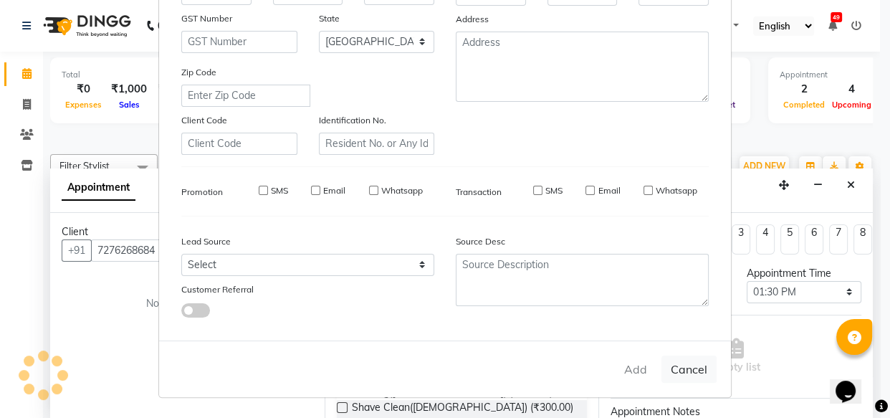
select select
checkbox input "false"
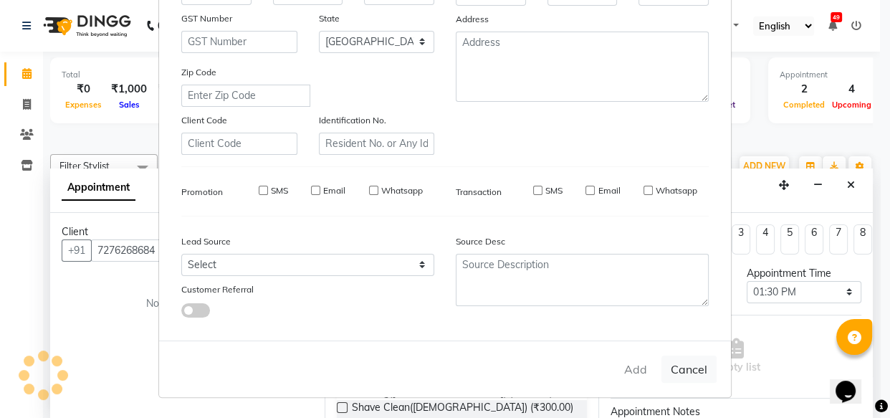
checkbox input "false"
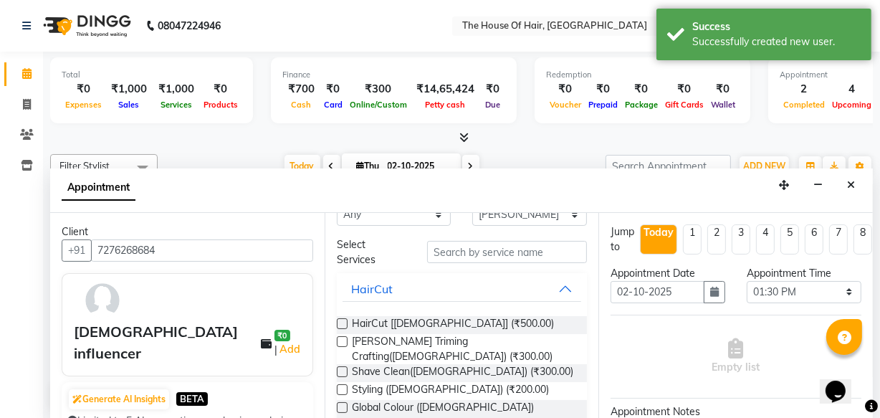
scroll to position [22, 0]
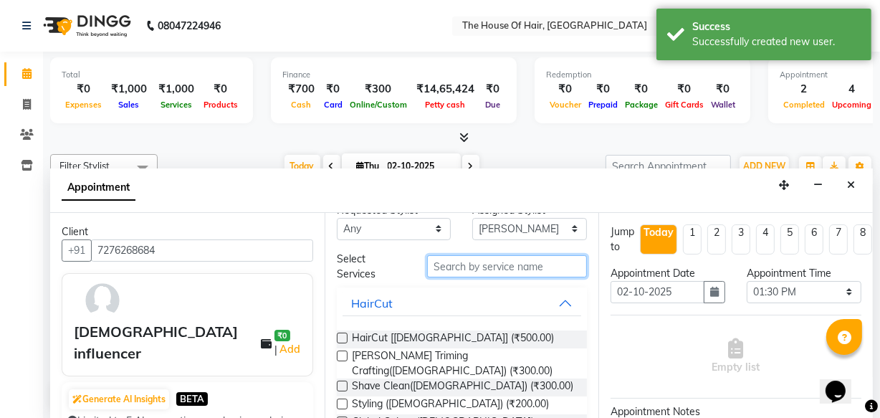
click at [452, 264] on input "text" at bounding box center [507, 266] width 160 height 22
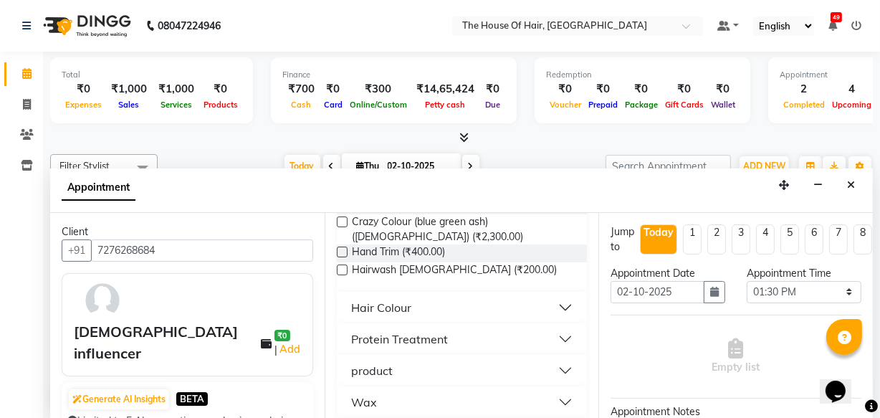
scroll to position [613, 0]
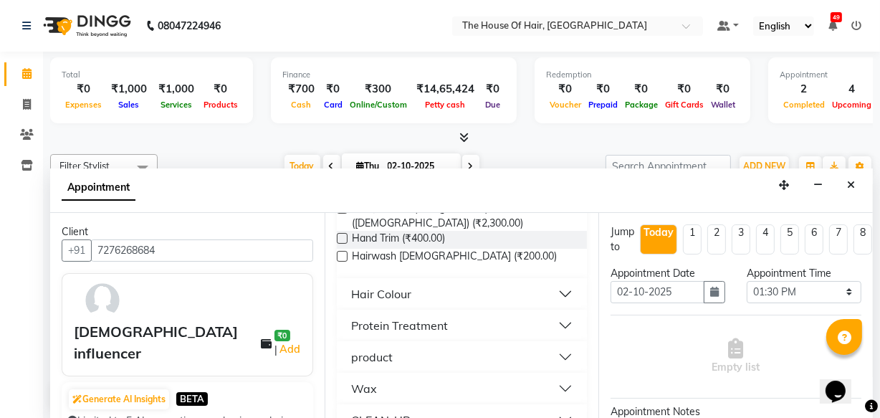
type input "h"
click at [556, 407] on button "CLEAN-UP" at bounding box center [462, 420] width 239 height 26
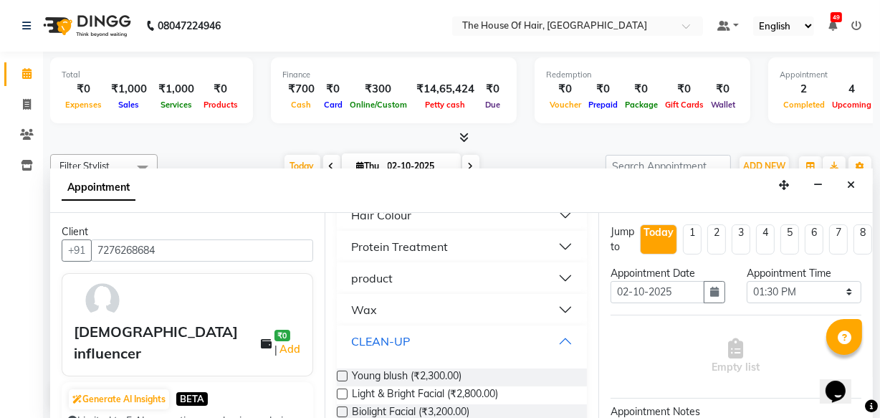
scroll to position [699, 0]
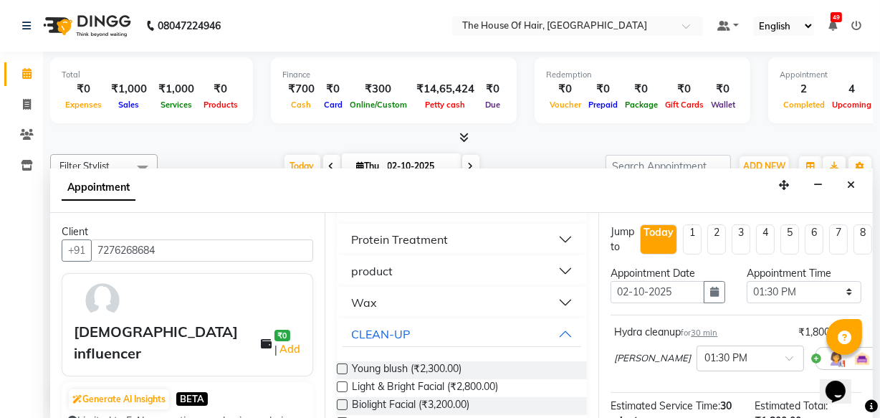
checkbox input "false"
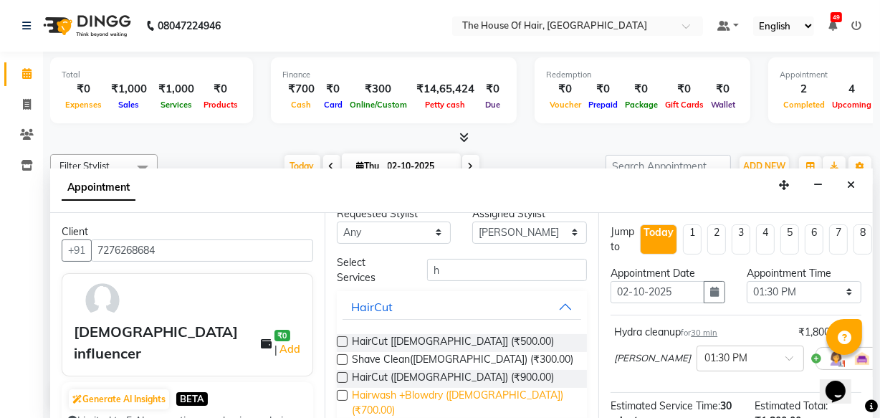
scroll to position [22, 0]
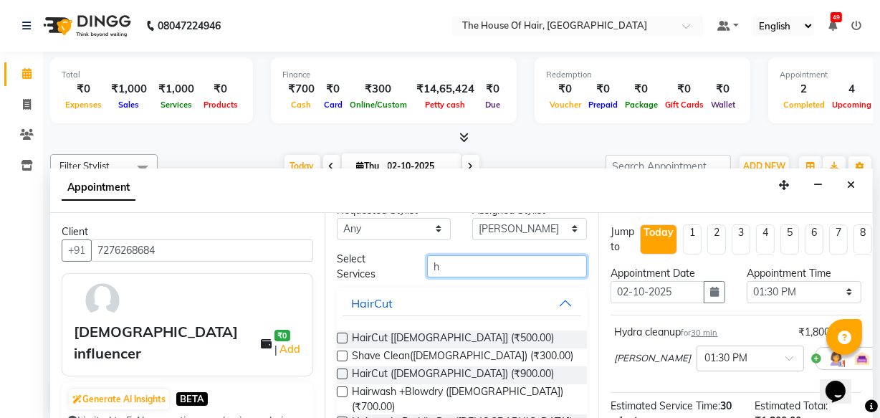
click at [448, 265] on input "h" at bounding box center [507, 266] width 160 height 22
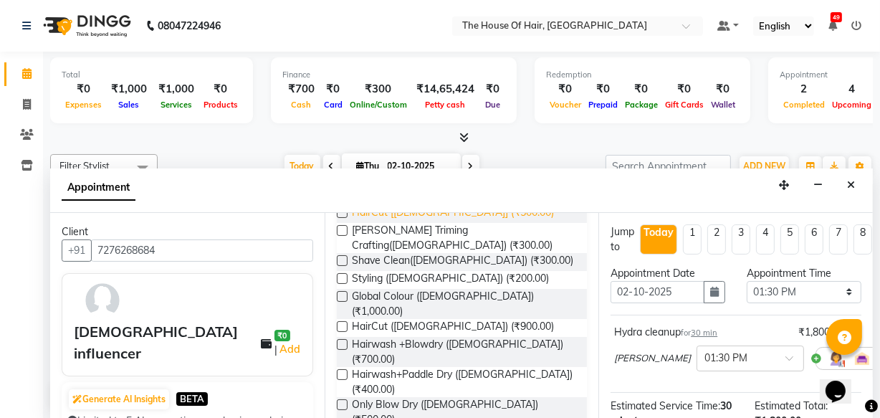
scroll to position [151, 0]
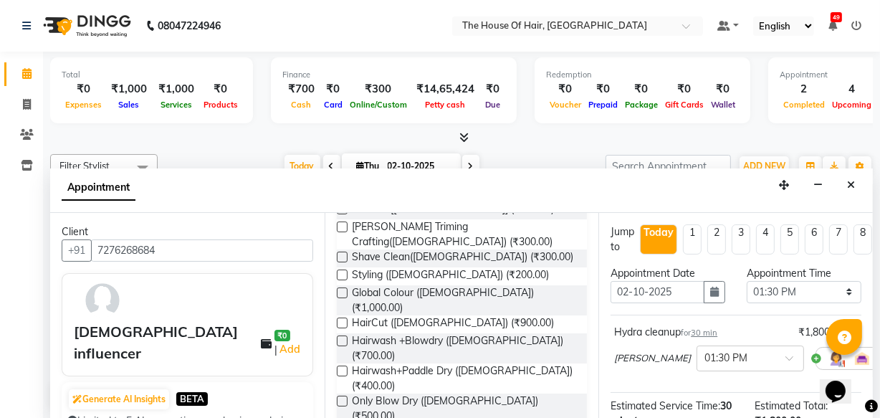
click at [340, 335] on label at bounding box center [342, 340] width 11 height 11
click at [340, 338] on input "checkbox" at bounding box center [341, 342] width 9 height 9
checkbox input "false"
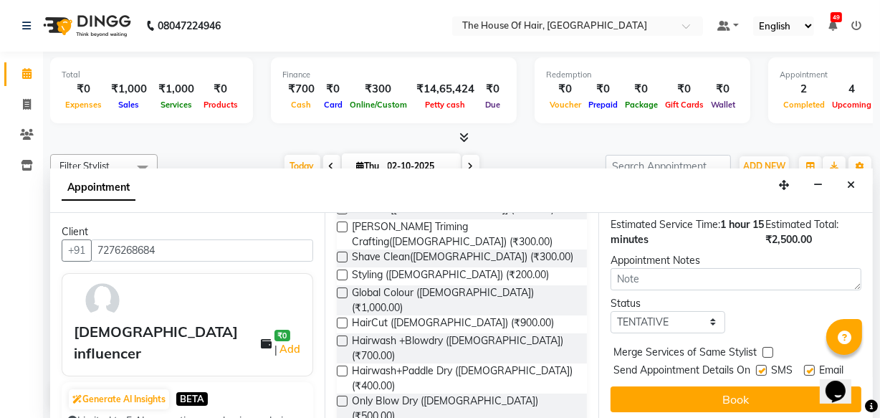
scroll to position [291, 0]
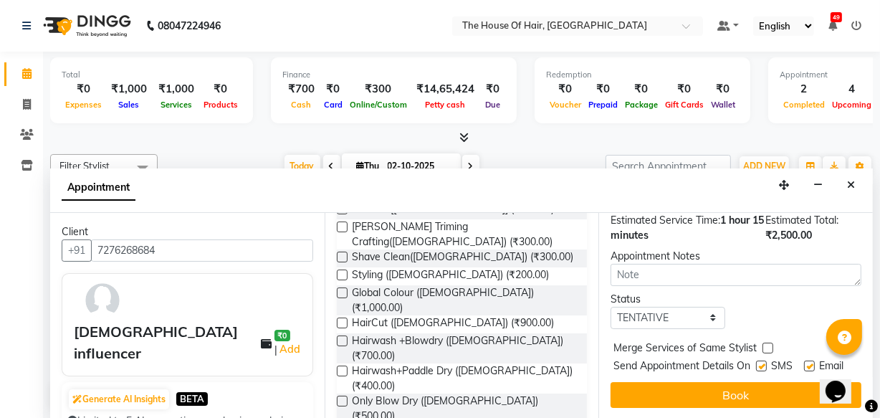
click at [764, 343] on label at bounding box center [768, 348] width 11 height 11
click at [764, 345] on input "checkbox" at bounding box center [767, 349] width 9 height 9
checkbox input "true"
click at [715, 307] on select "Select TENTATIVE CONFIRM CHECK-IN UPCOMING" at bounding box center [668, 318] width 115 height 22
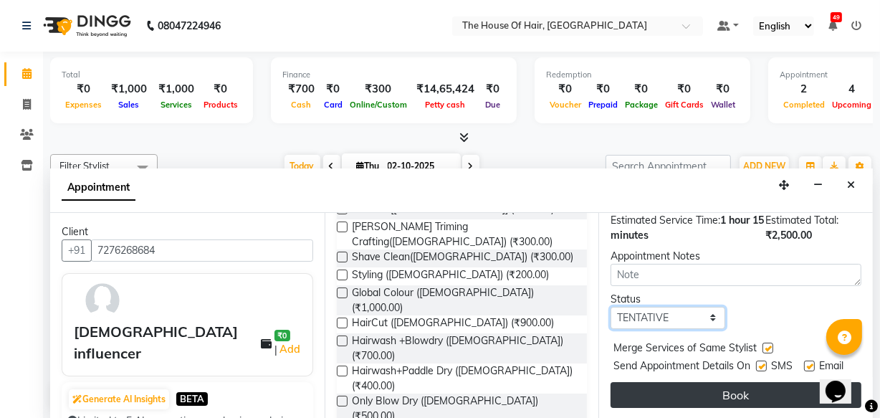
select select "upcoming"
click at [611, 307] on select "Select TENTATIVE CONFIRM CHECK-IN UPCOMING" at bounding box center [668, 318] width 115 height 22
click at [730, 382] on button "Book" at bounding box center [736, 395] width 251 height 26
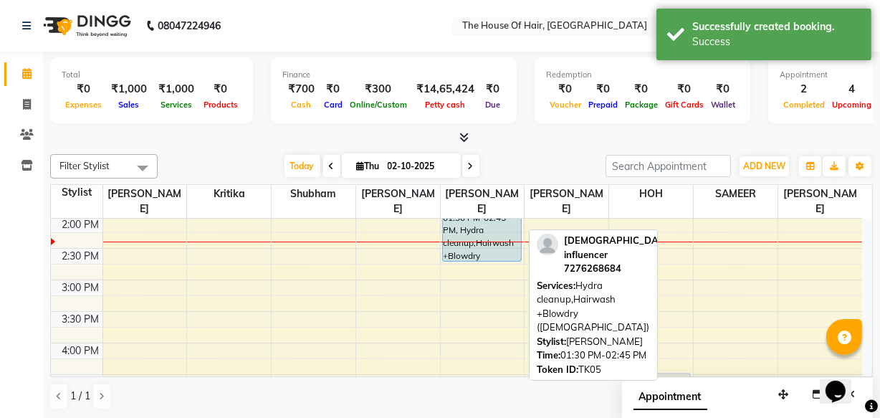
scroll to position [379, 0]
